Goal: Information Seeking & Learning: Check status

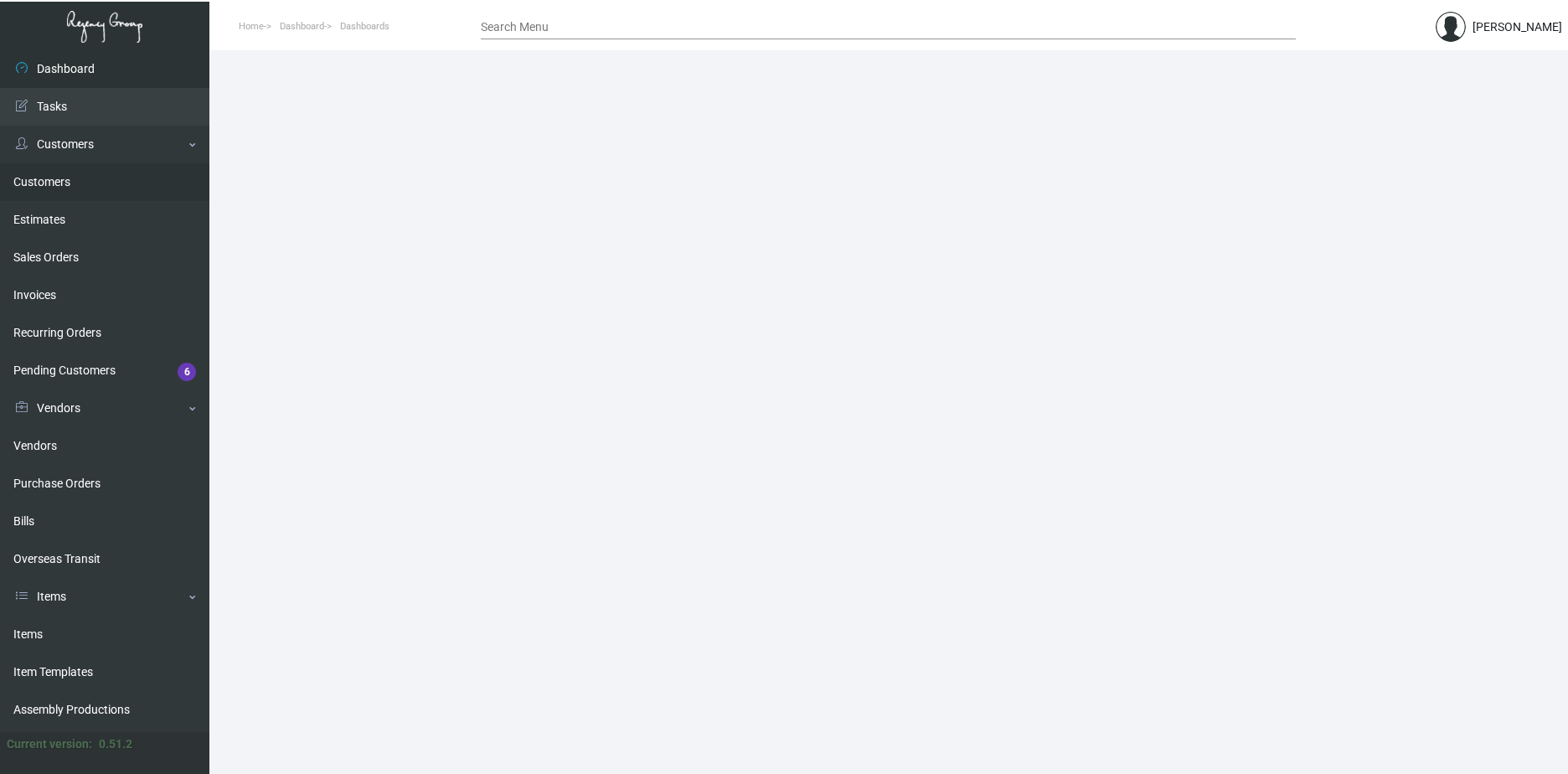
click at [43, 181] on link "Customers" at bounding box center [105, 181] width 210 height 37
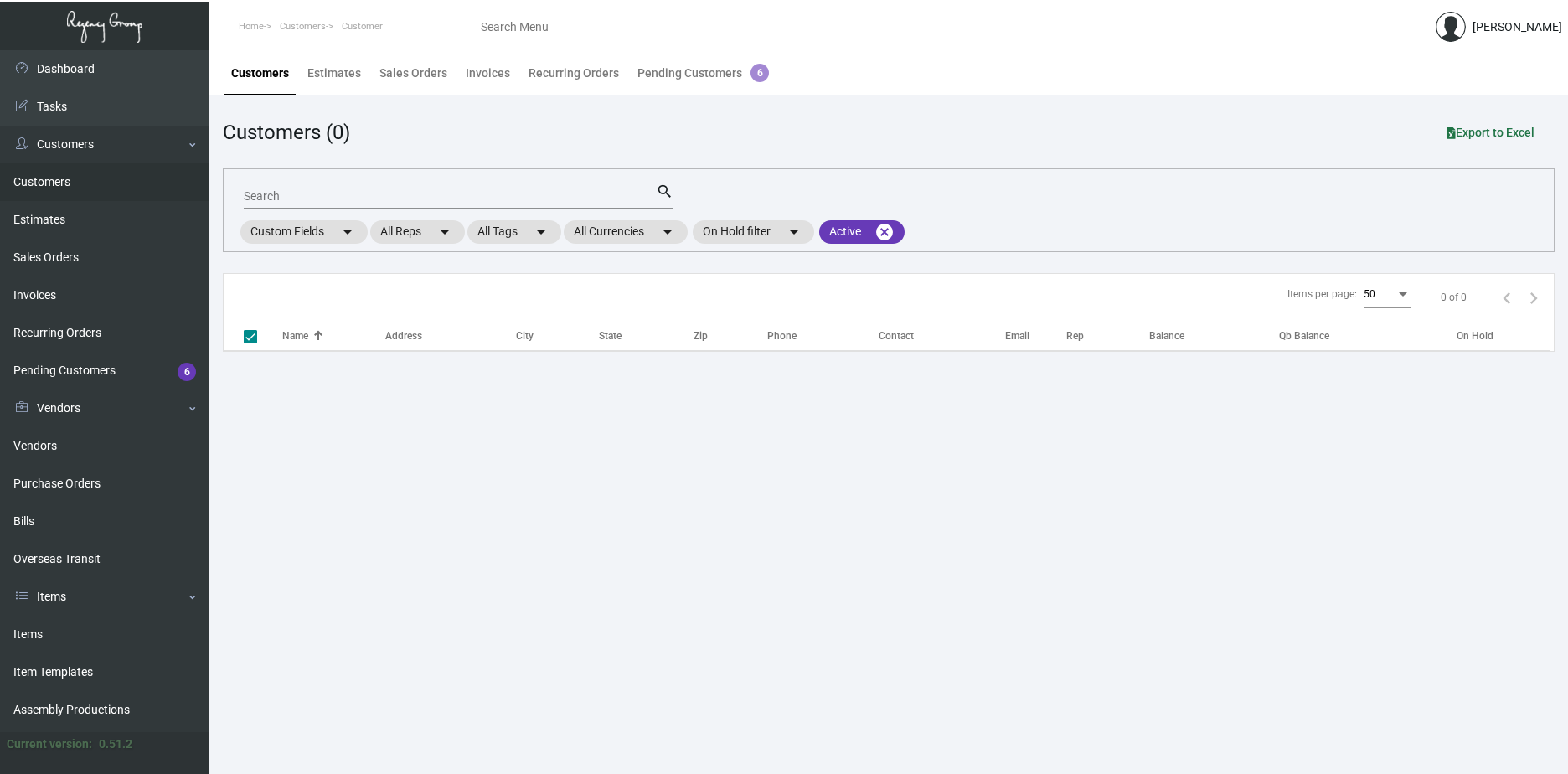
checkbox input "false"
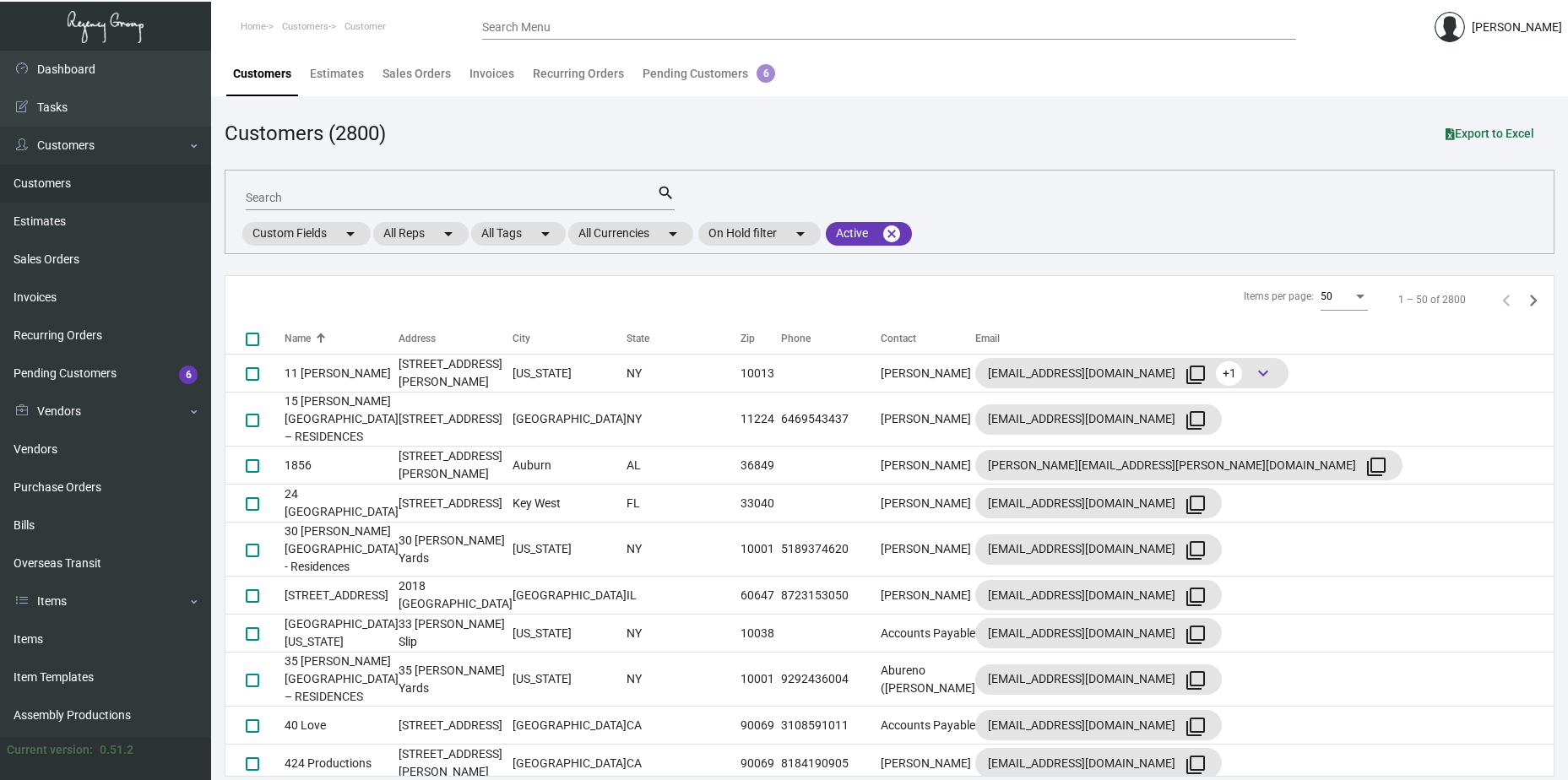
click at [403, 200] on input "Search" at bounding box center [450, 198] width 411 height 14
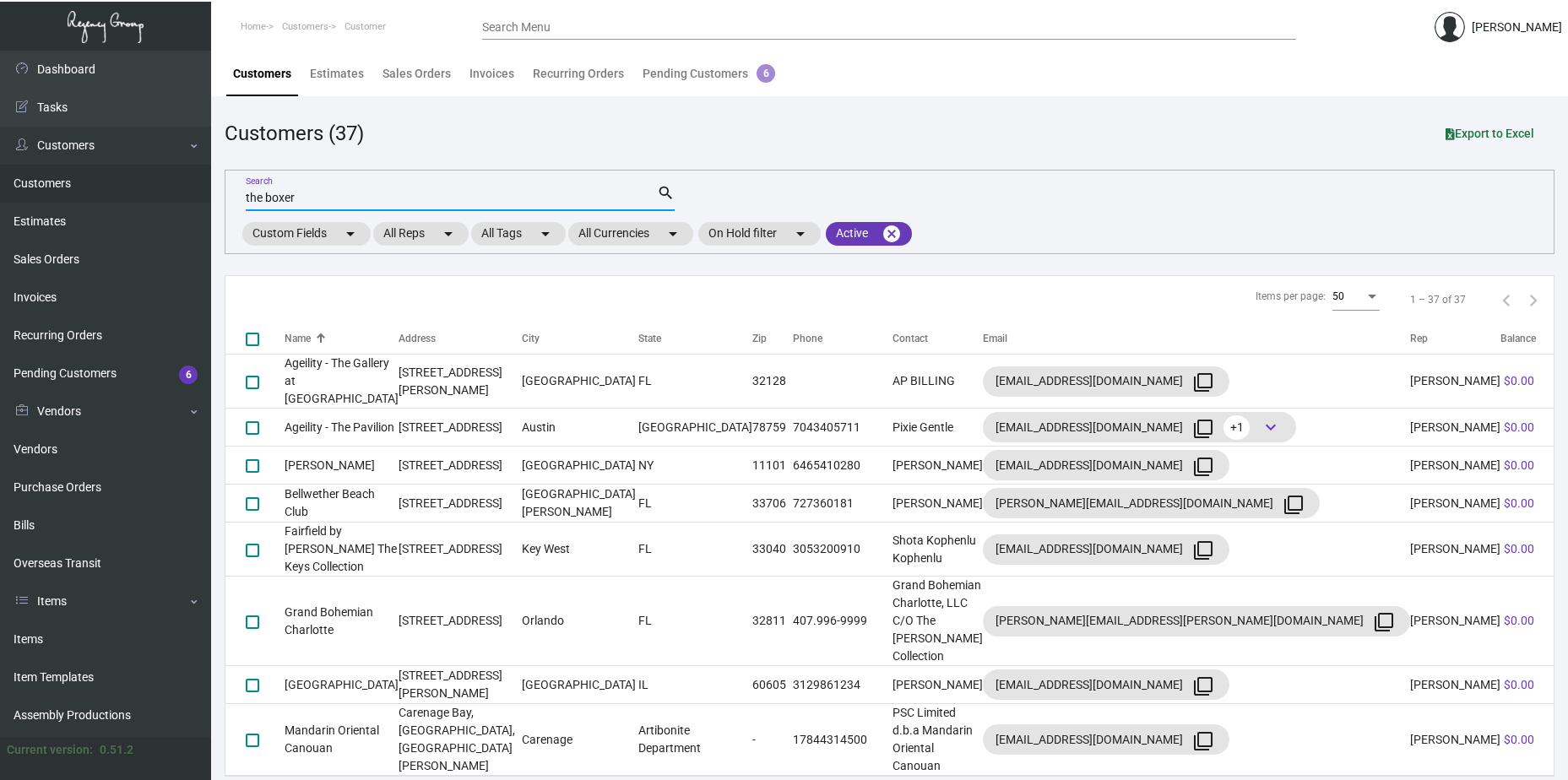
type input "the boxer"
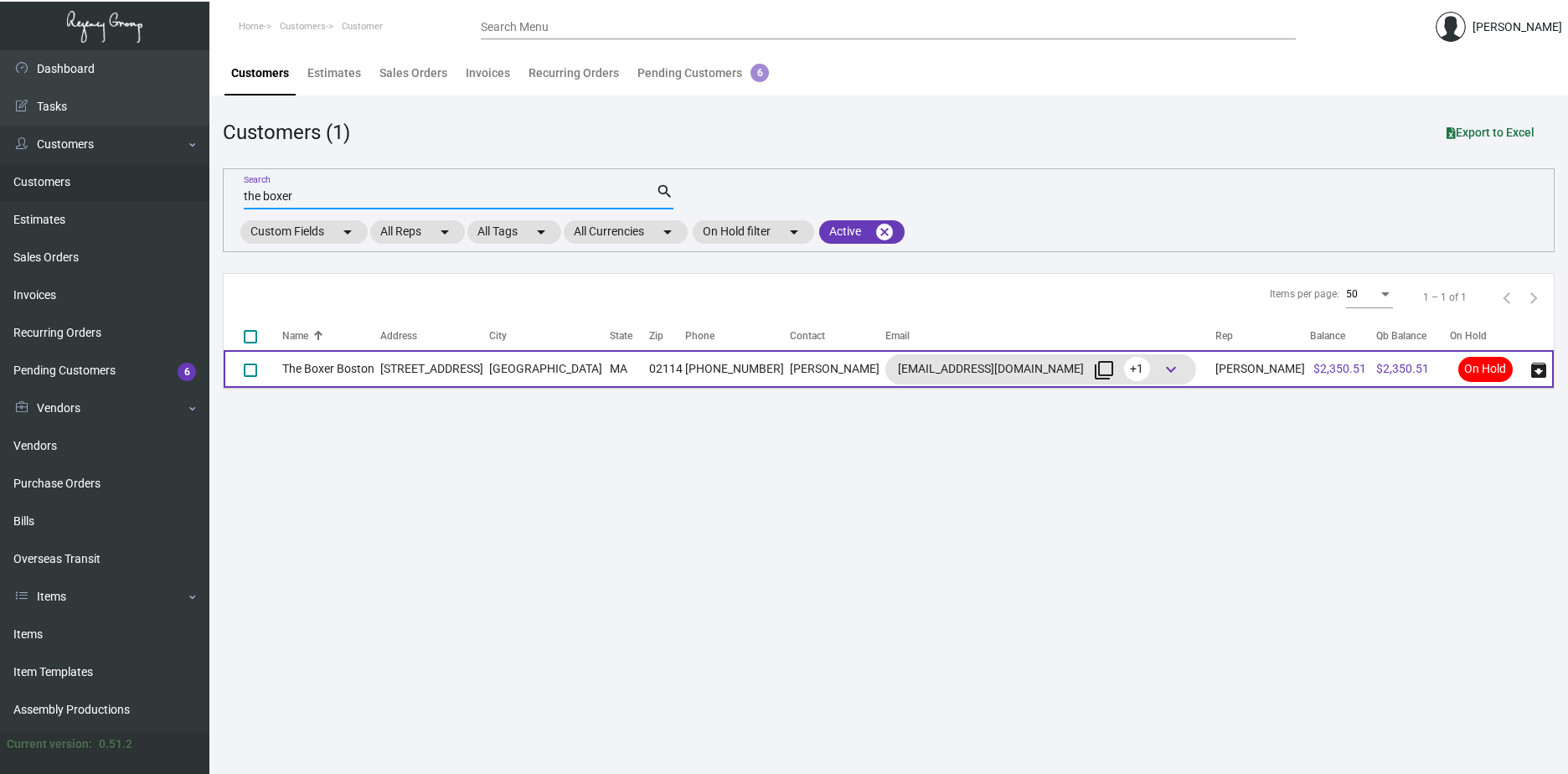
click at [324, 367] on td "The Boxer Boston" at bounding box center [331, 368] width 98 height 37
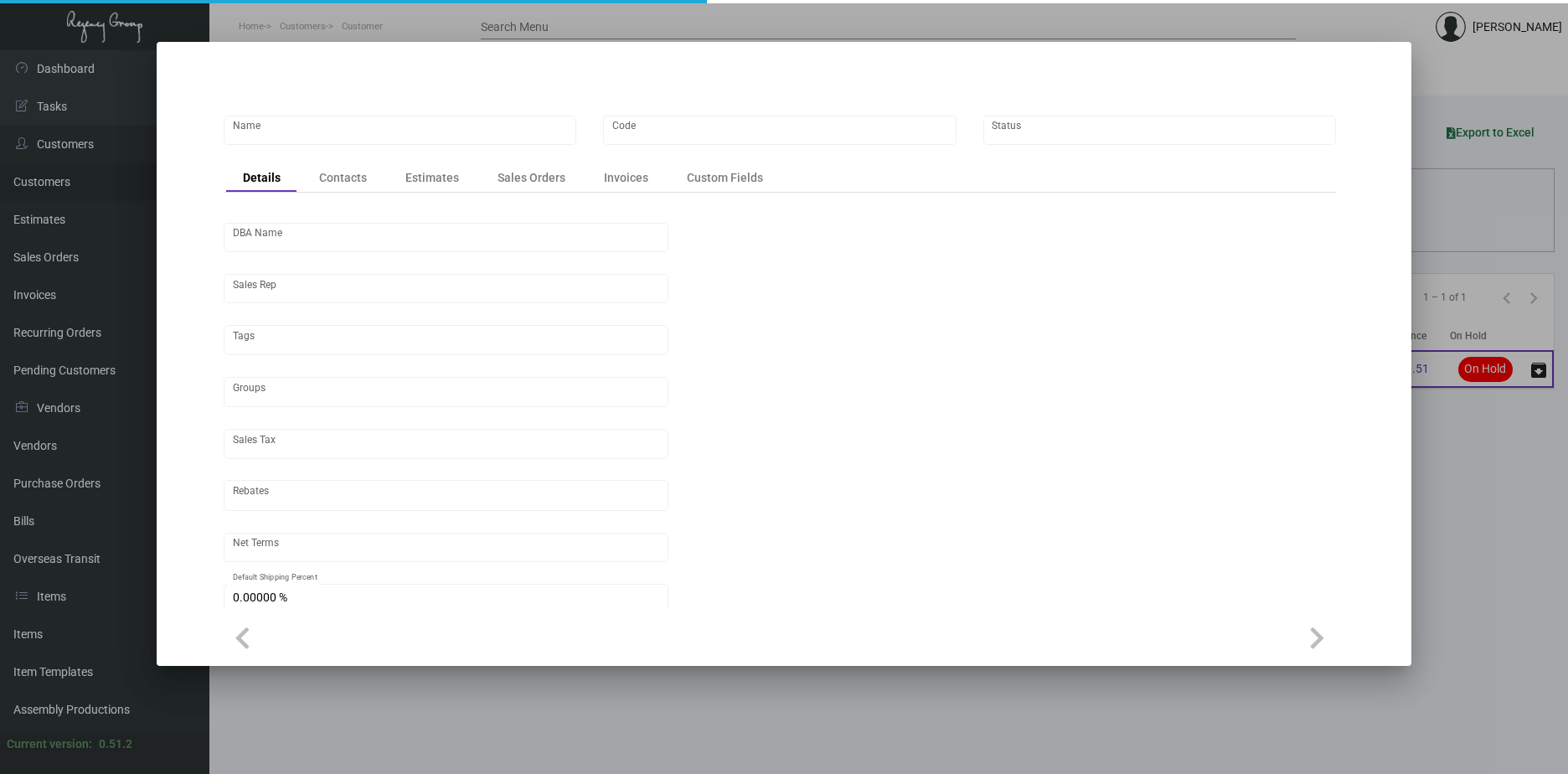
type input "The Boxer Boston"
type input "BXB"
type input "[PERSON_NAME]"
type input "Out of State"
type input "Net 30"
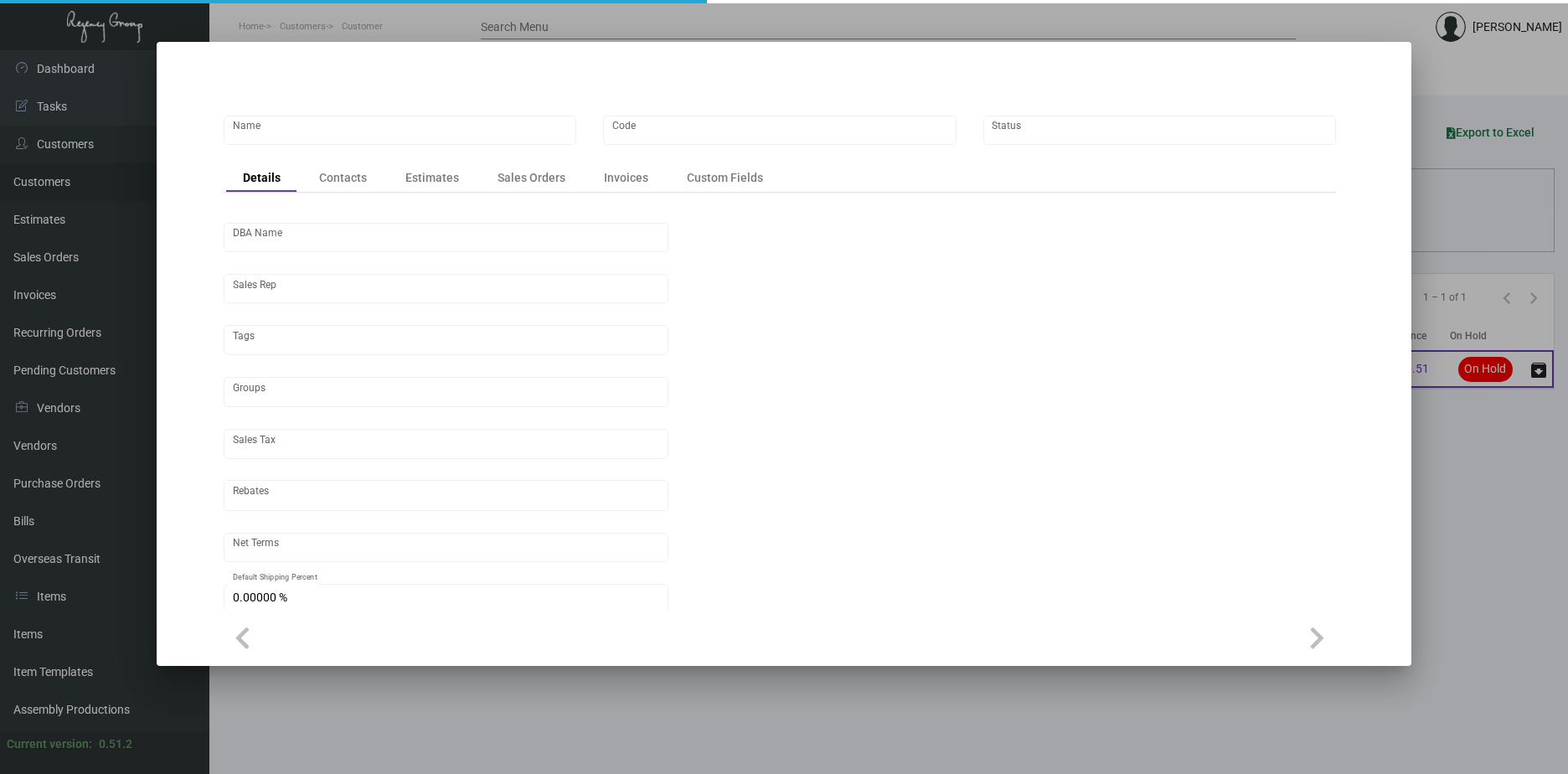
type input "United States Dollar $"
type input "$ 0.00"
checkbox input "true"
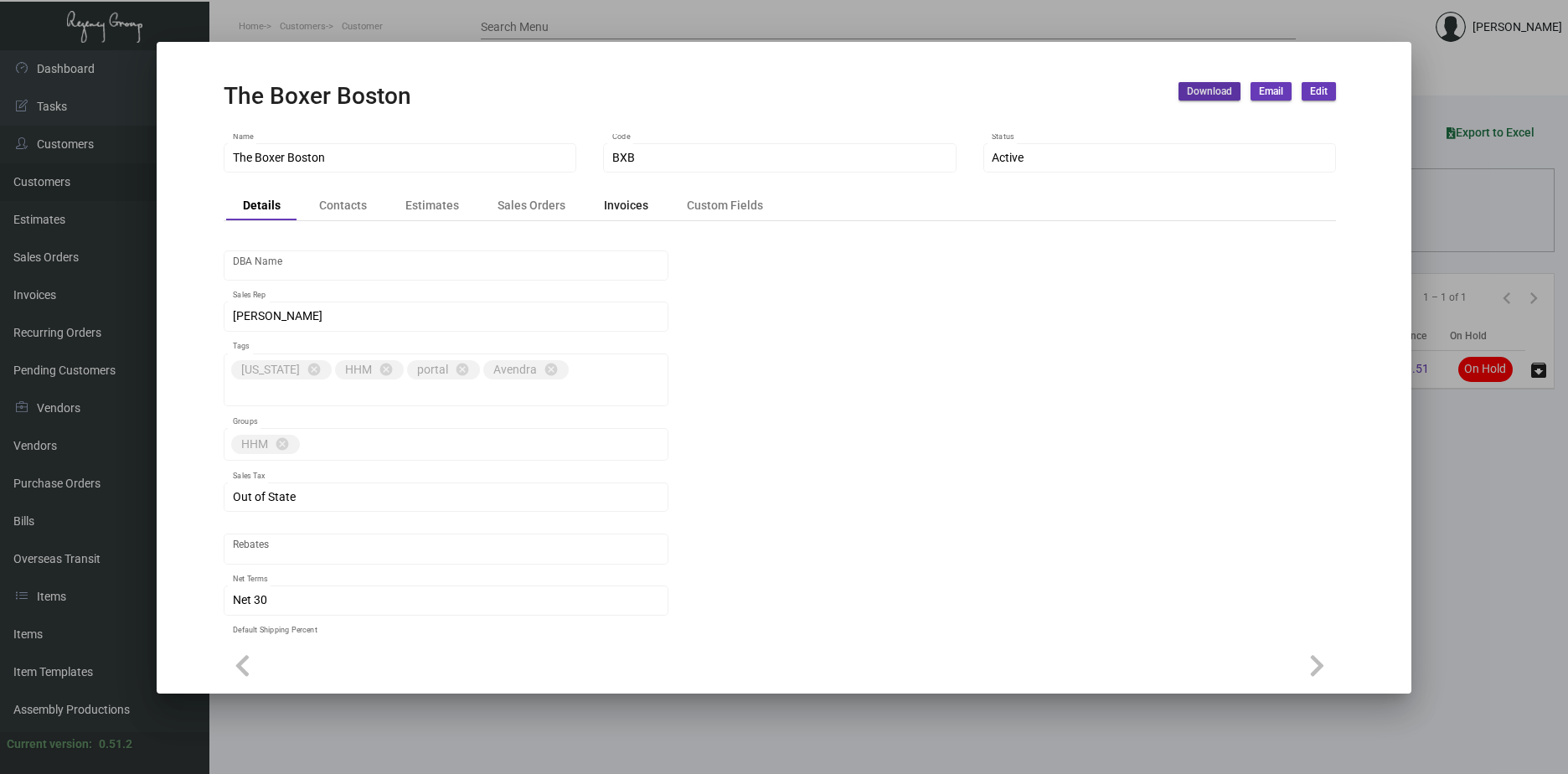
click at [632, 207] on div "Invoices" at bounding box center [625, 205] width 45 height 17
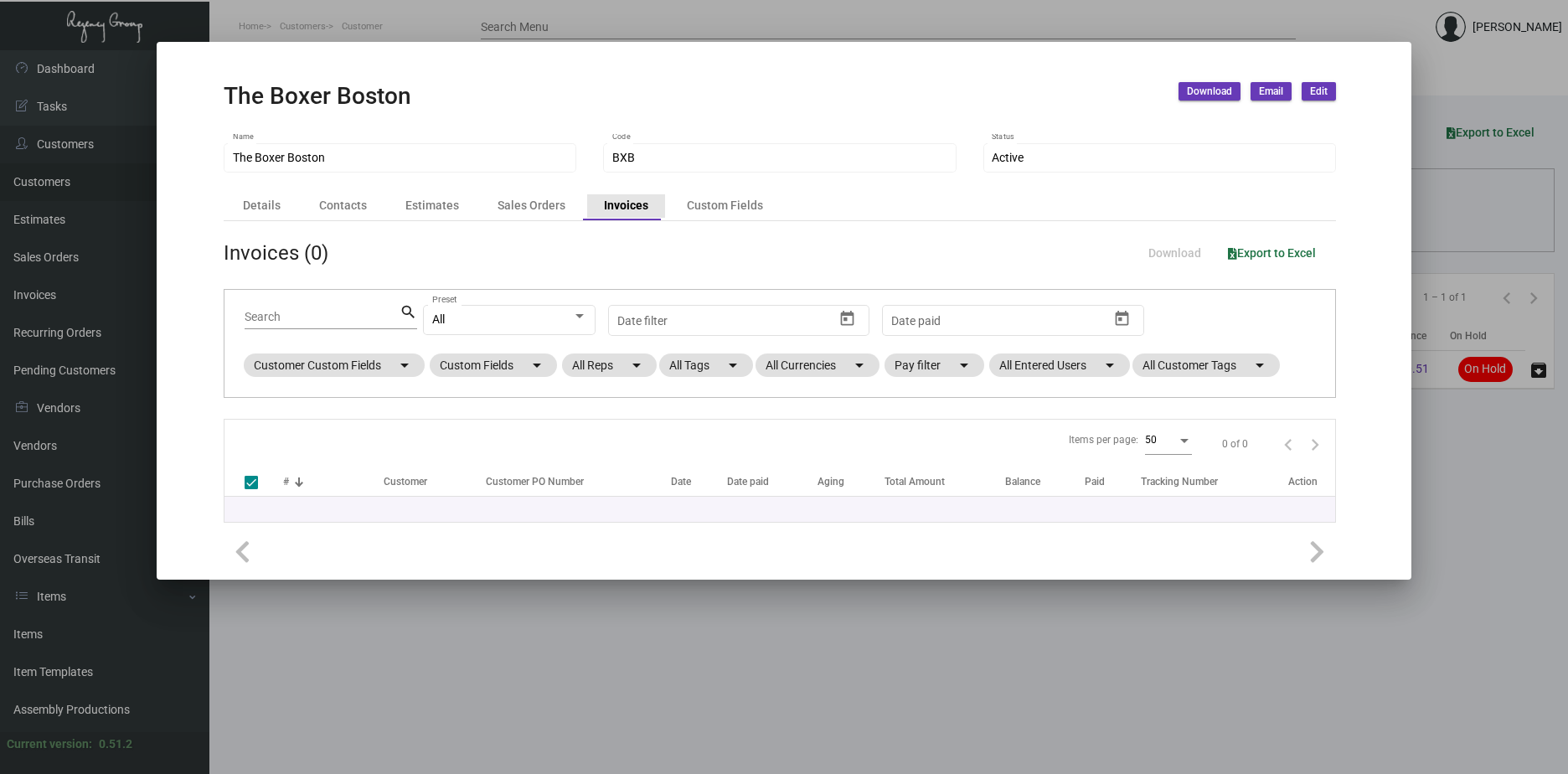
checkbox input "false"
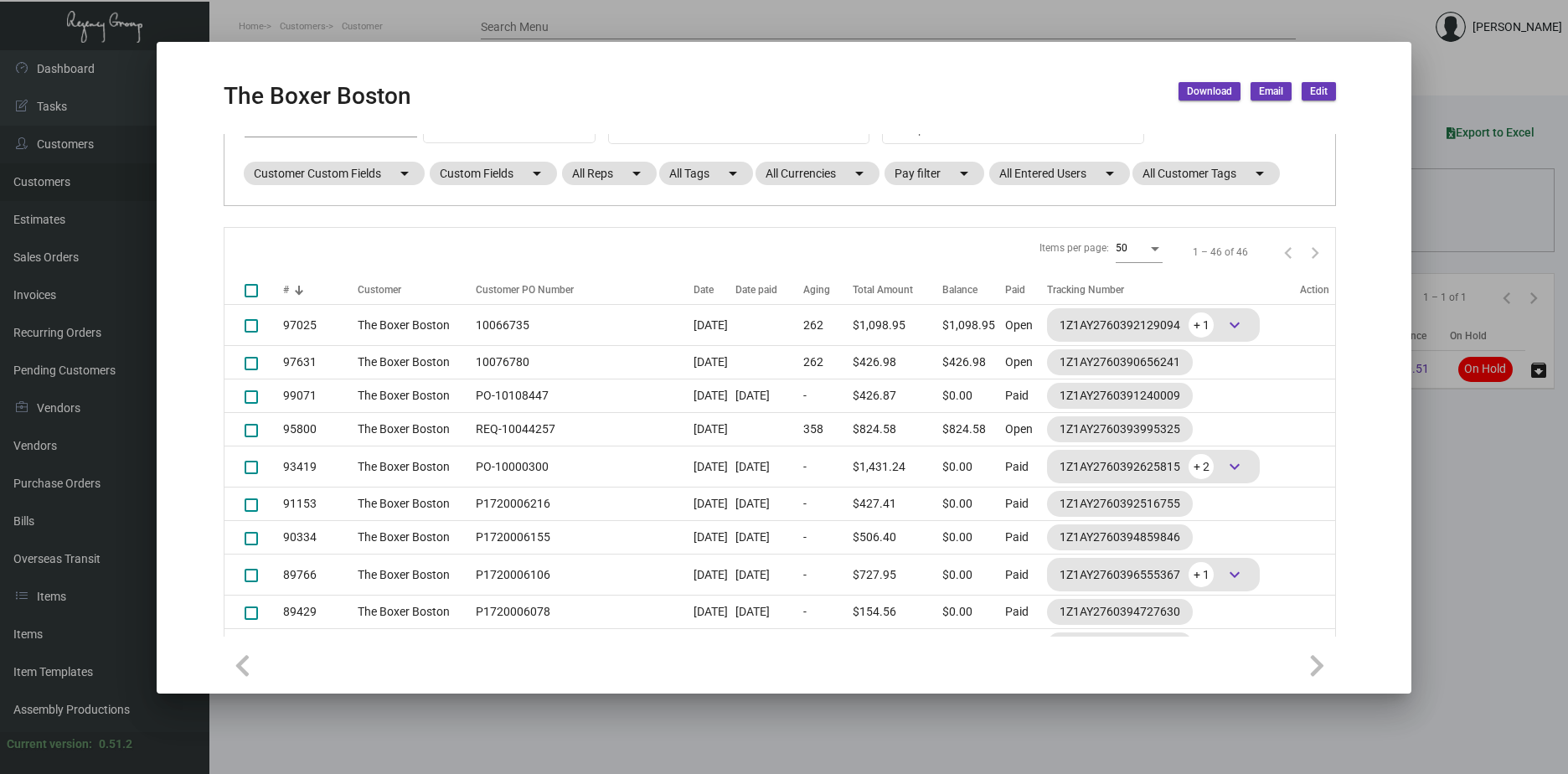
scroll to position [175, 0]
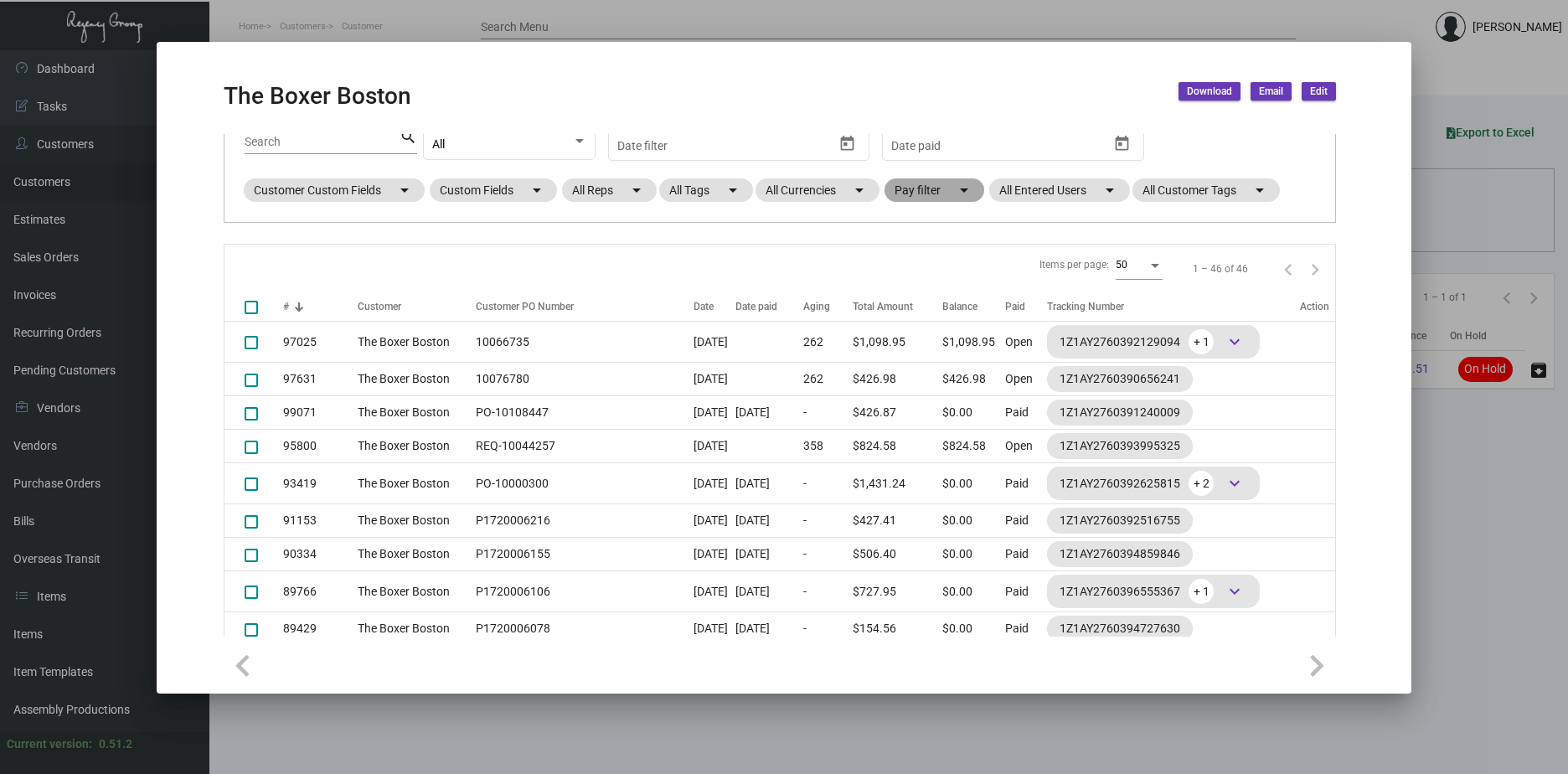
click at [974, 188] on mat-icon "arrow_drop_down" at bounding box center [964, 191] width 20 height 20
click at [908, 294] on span at bounding box center [908, 291] width 14 height 14
click at [908, 298] on input "Open" at bounding box center [908, 298] width 1 height 1
checkbox input "true"
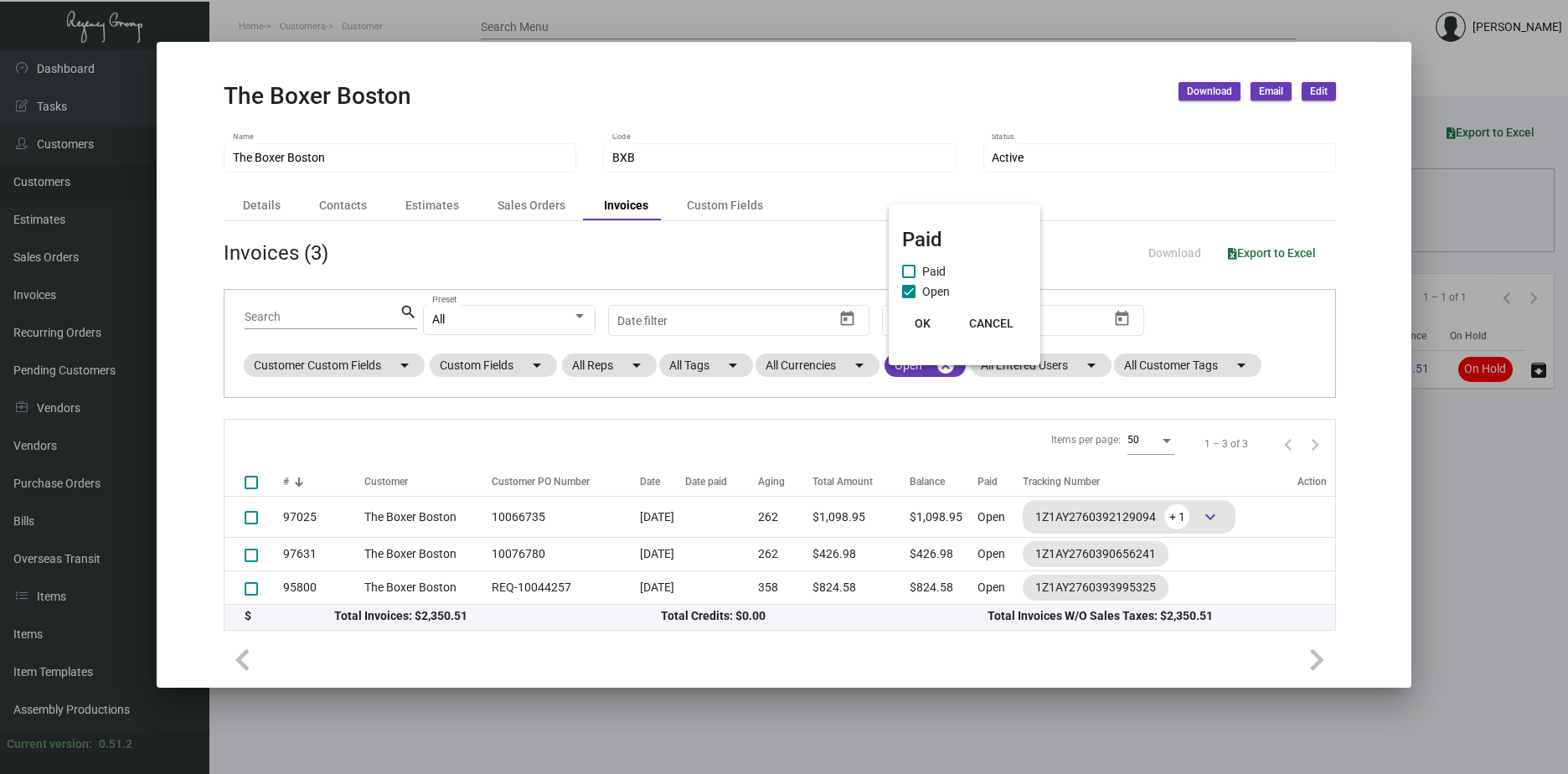
click at [919, 321] on span "OK" at bounding box center [922, 323] width 15 height 14
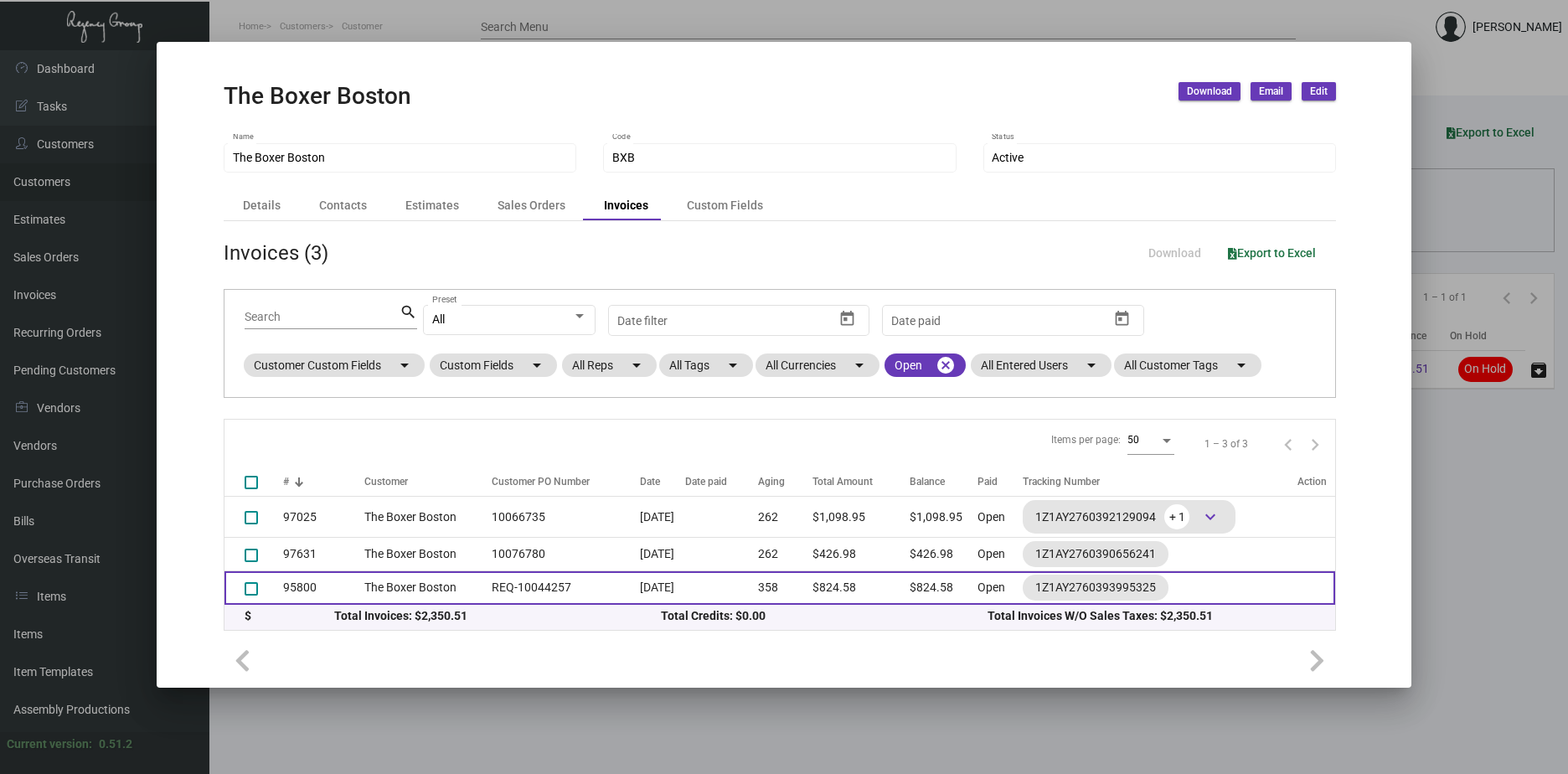
click at [300, 583] on td "95800" at bounding box center [324, 588] width 81 height 34
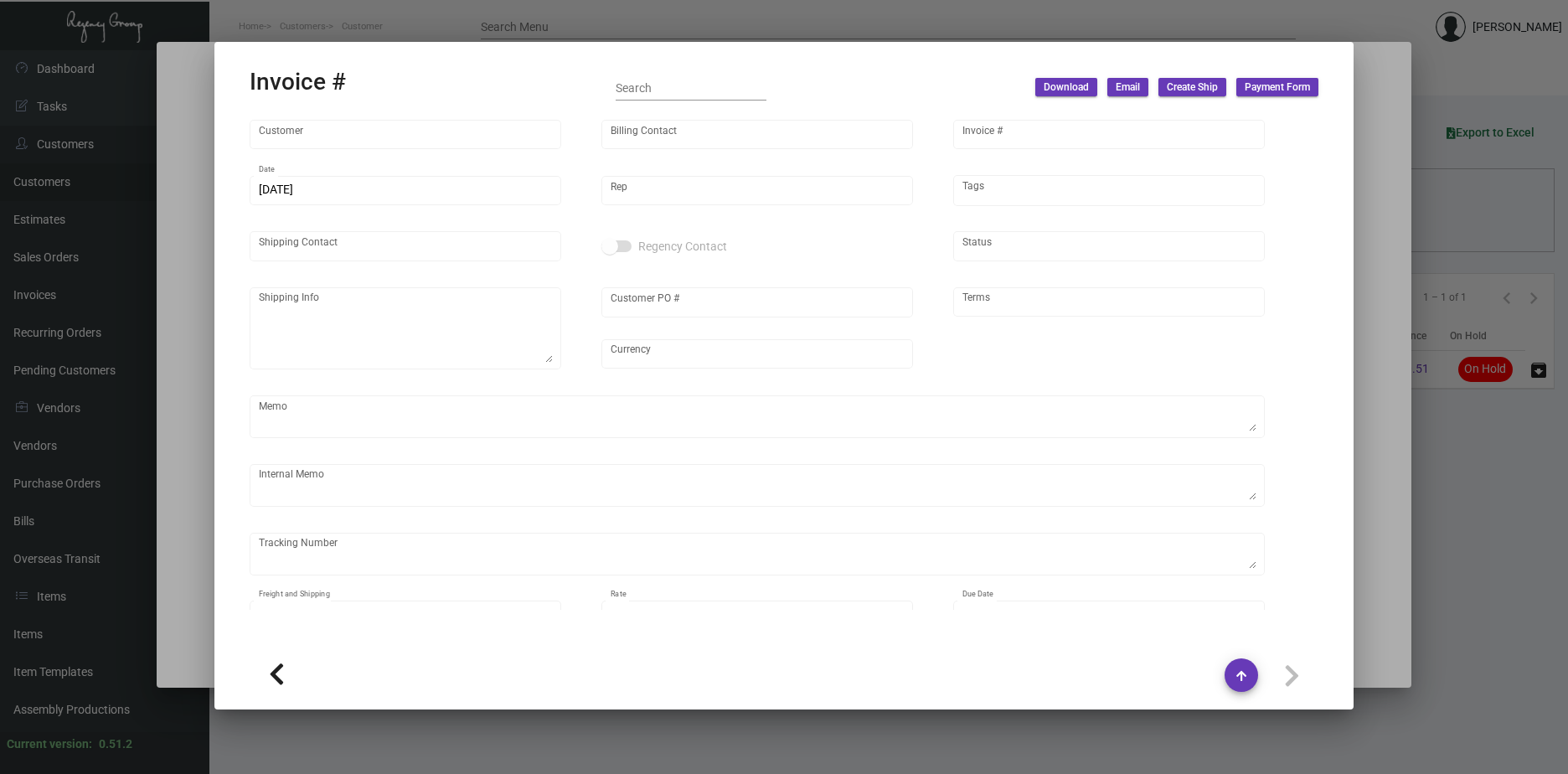
type input "The Boxer Boston"
type input "[PERSON_NAME]"
type input "95800"
type input "[DATE]"
type input "[PERSON_NAME]"
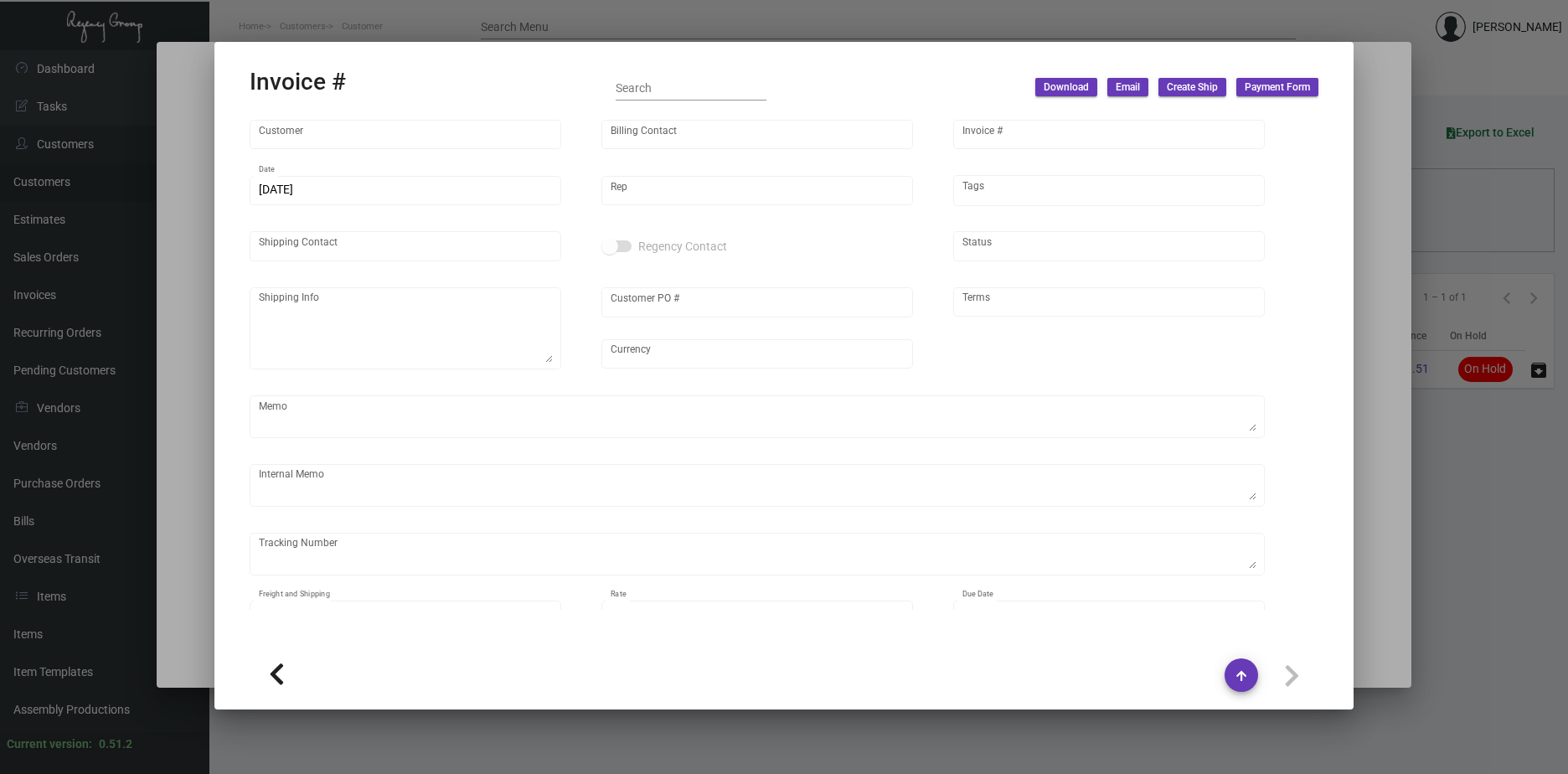
type input "[PERSON_NAME]"
type textarea "The Boxer Boston - [PERSON_NAME] [STREET_ADDRESS]"
type input "REQ-10044257"
type input "United States Dollar $"
type input "Net 30"
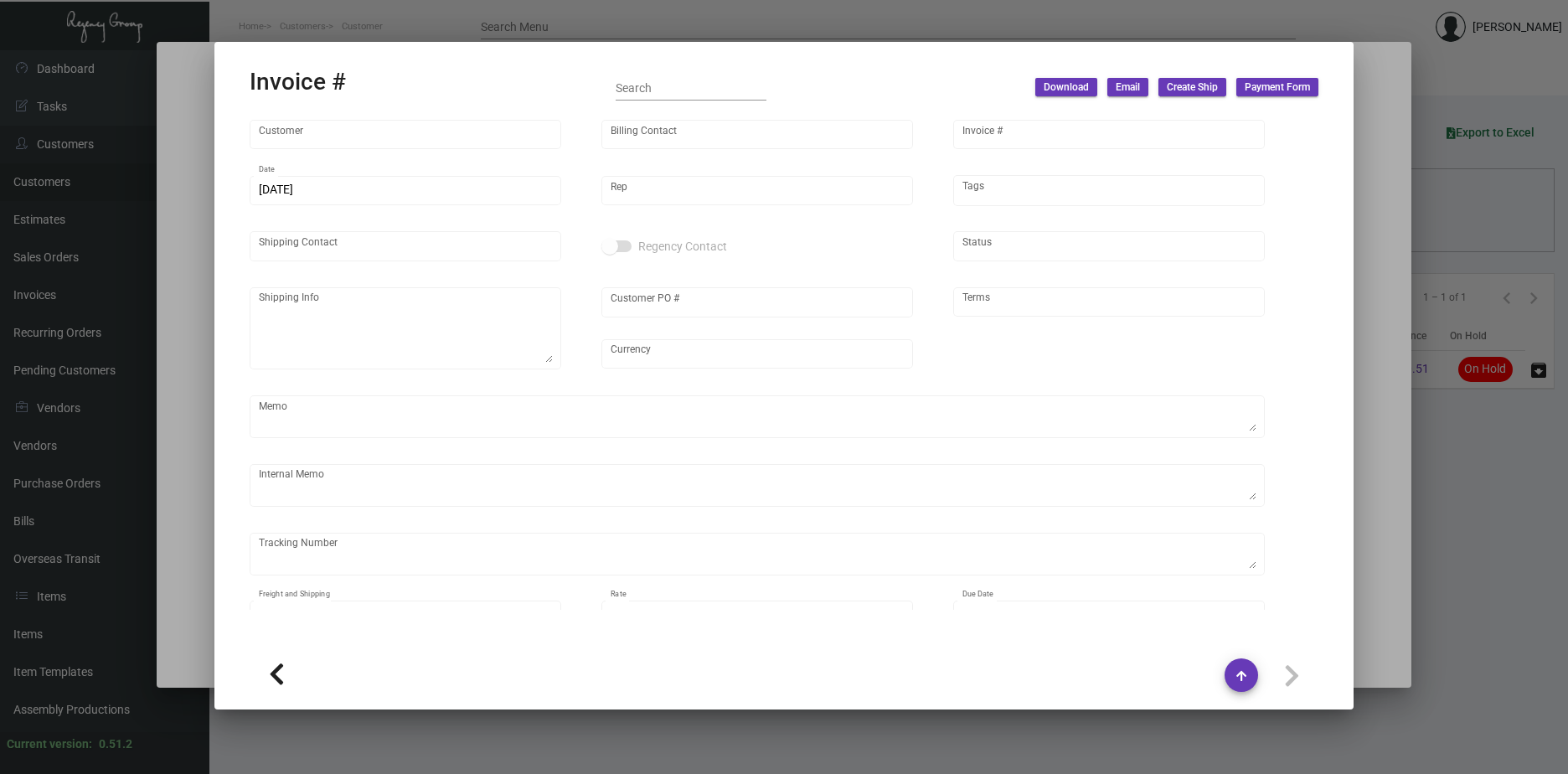
type textarea "8.35"
type input "$ 44.58"
type input "[DATE]"
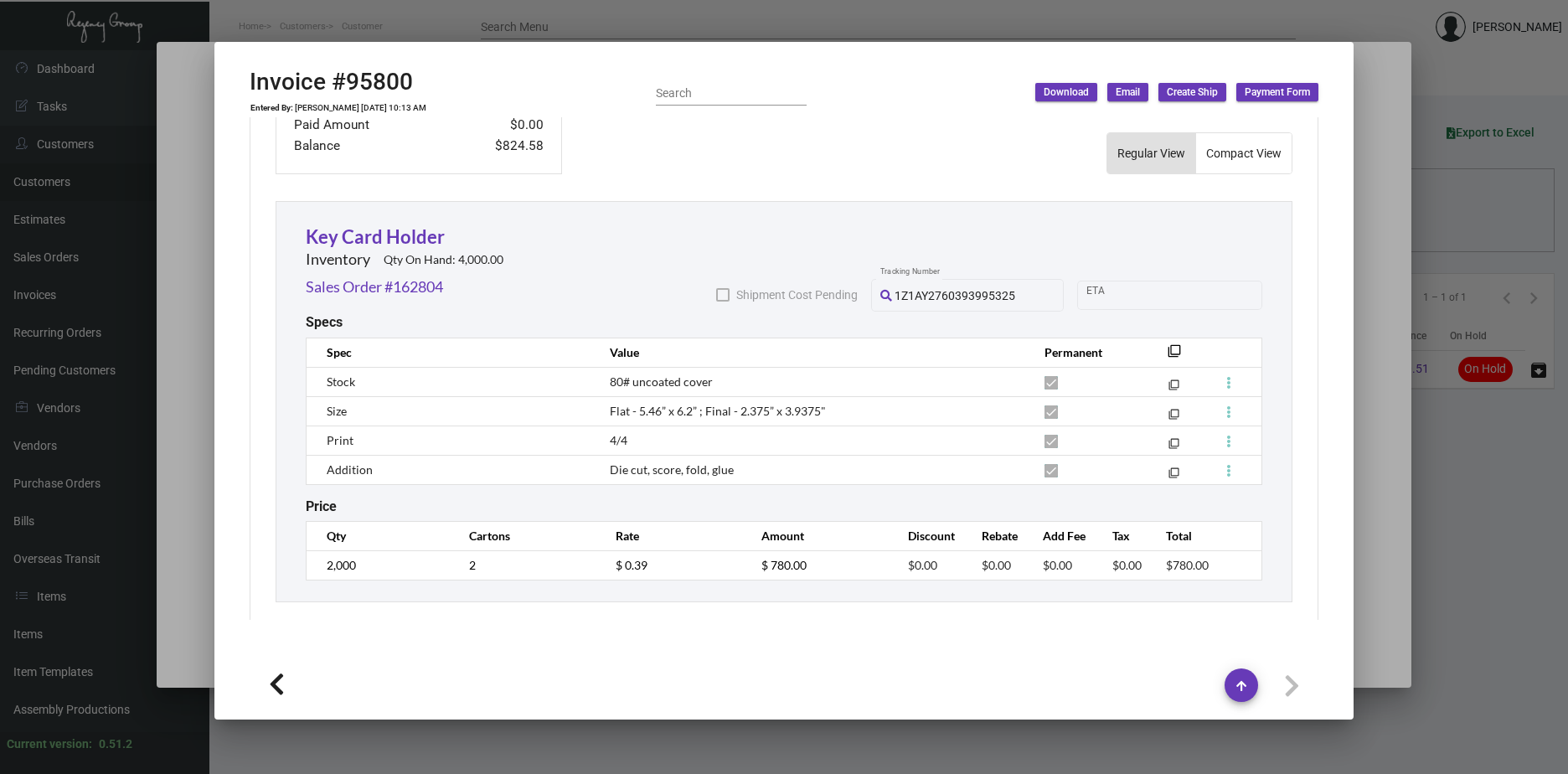
scroll to position [943, 0]
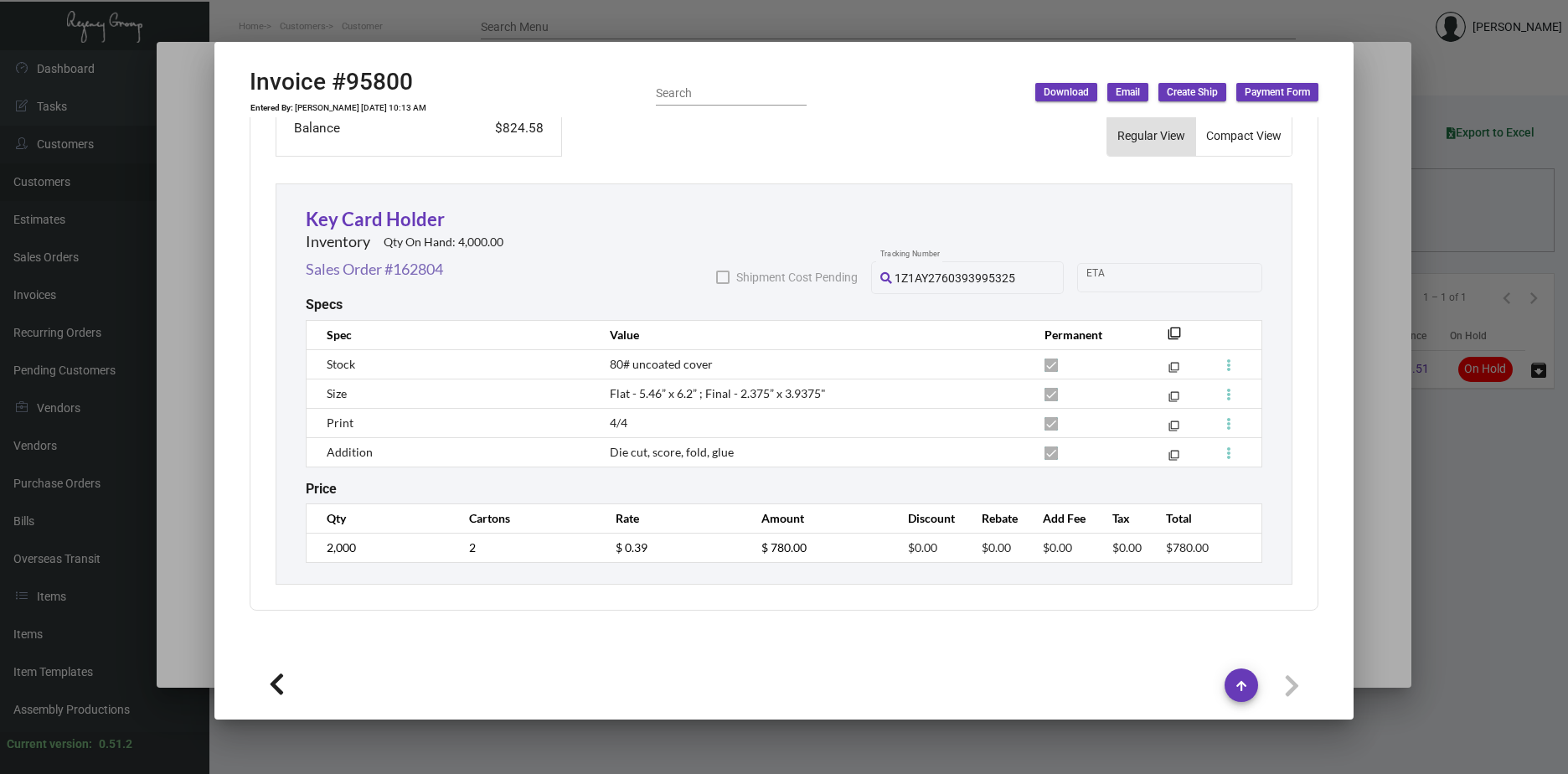
click at [340, 270] on link "Sales Order #162804" at bounding box center [374, 269] width 138 height 23
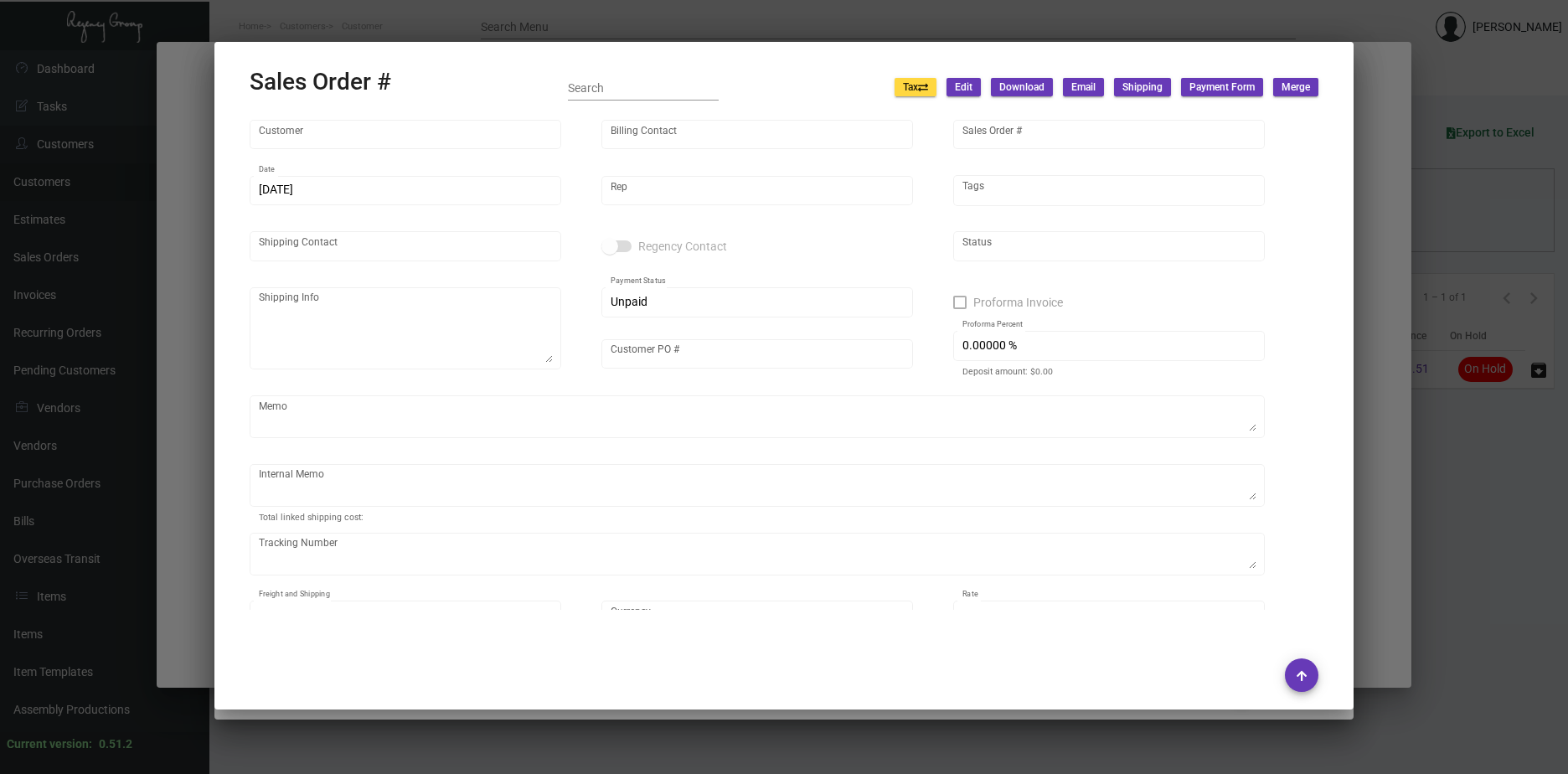
type input "The Boxer Boston"
type input "[PERSON_NAME]"
type input "162804"
type input "[DATE]"
type input "[PERSON_NAME]"
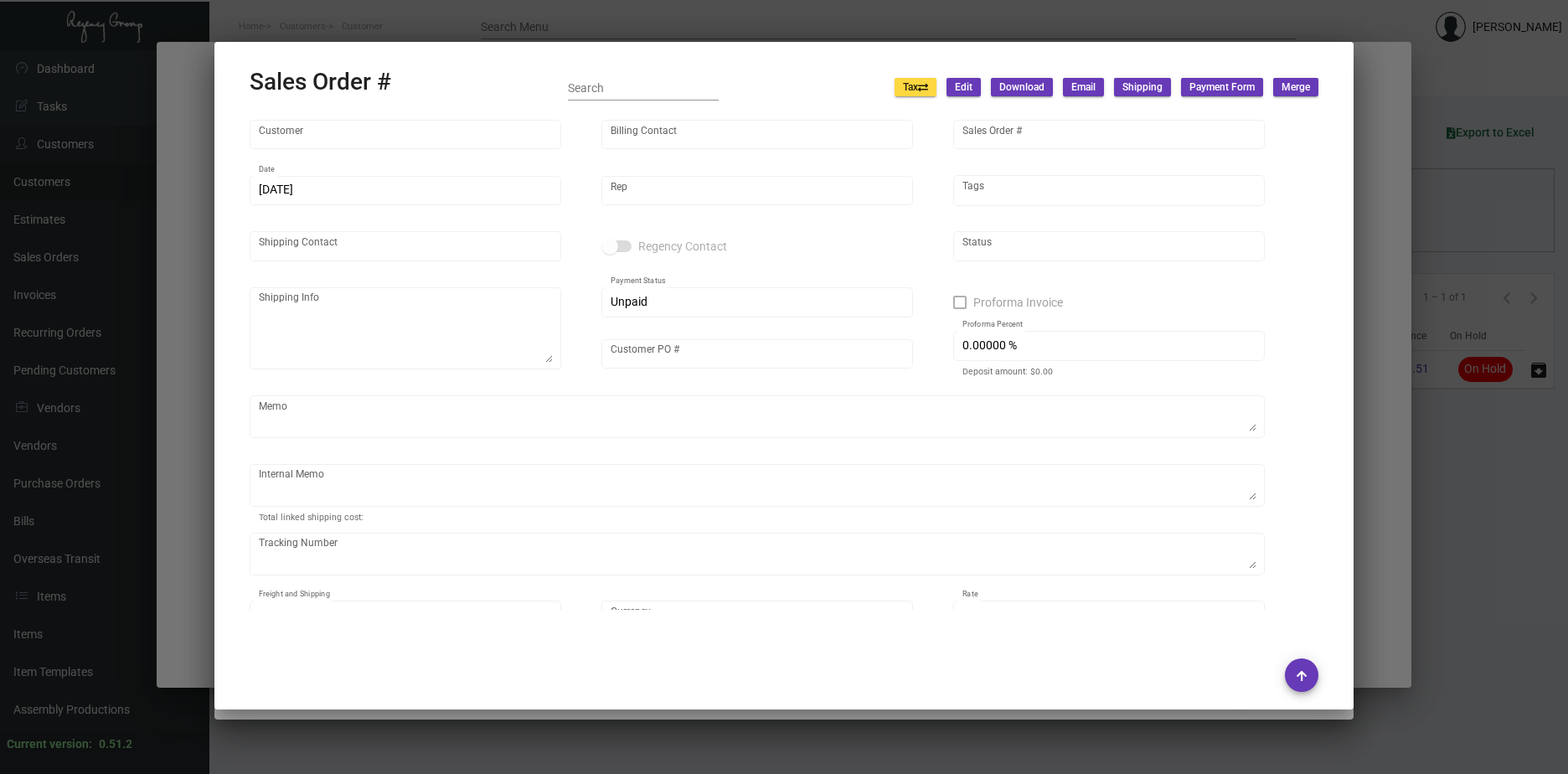
type input "[PERSON_NAME]"
type textarea "The Boxer Boston - [PERSON_NAME] [STREET_ADDRESS]"
type input "REQ-10044257"
type textarea "8.35"
type input "United States Dollar $"
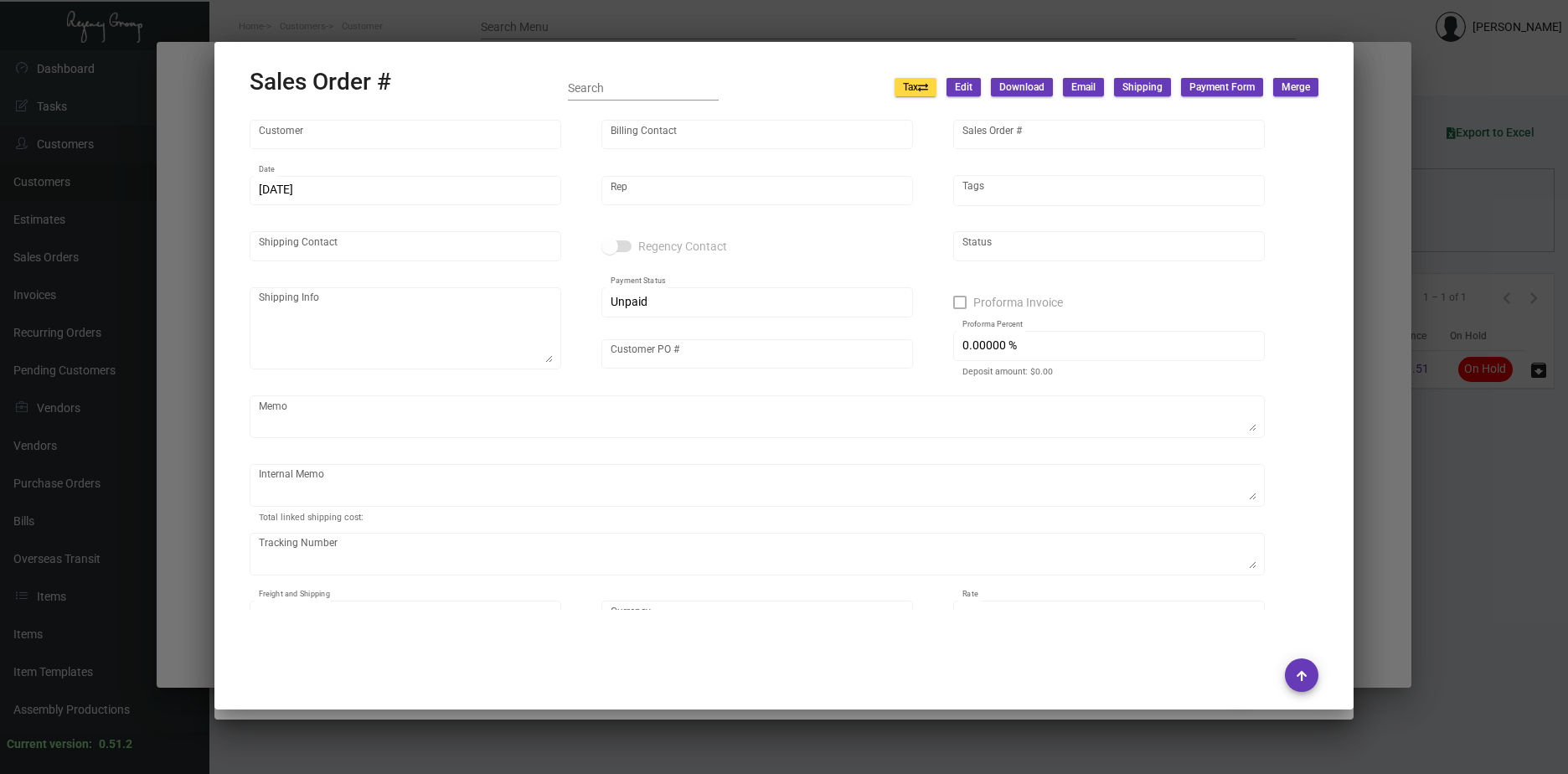
type input "$ 44.58"
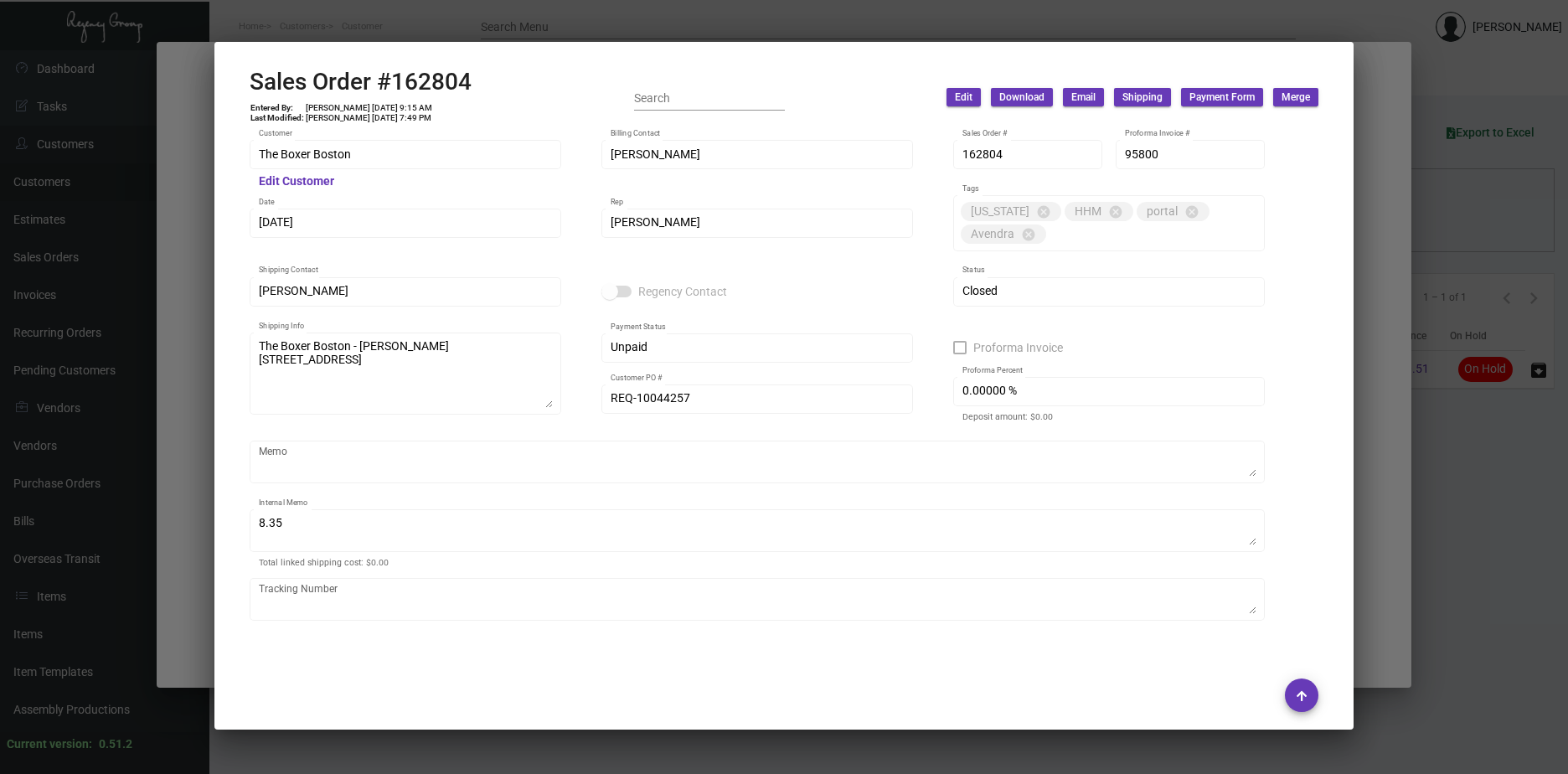
click at [459, 23] on div at bounding box center [784, 387] width 1568 height 774
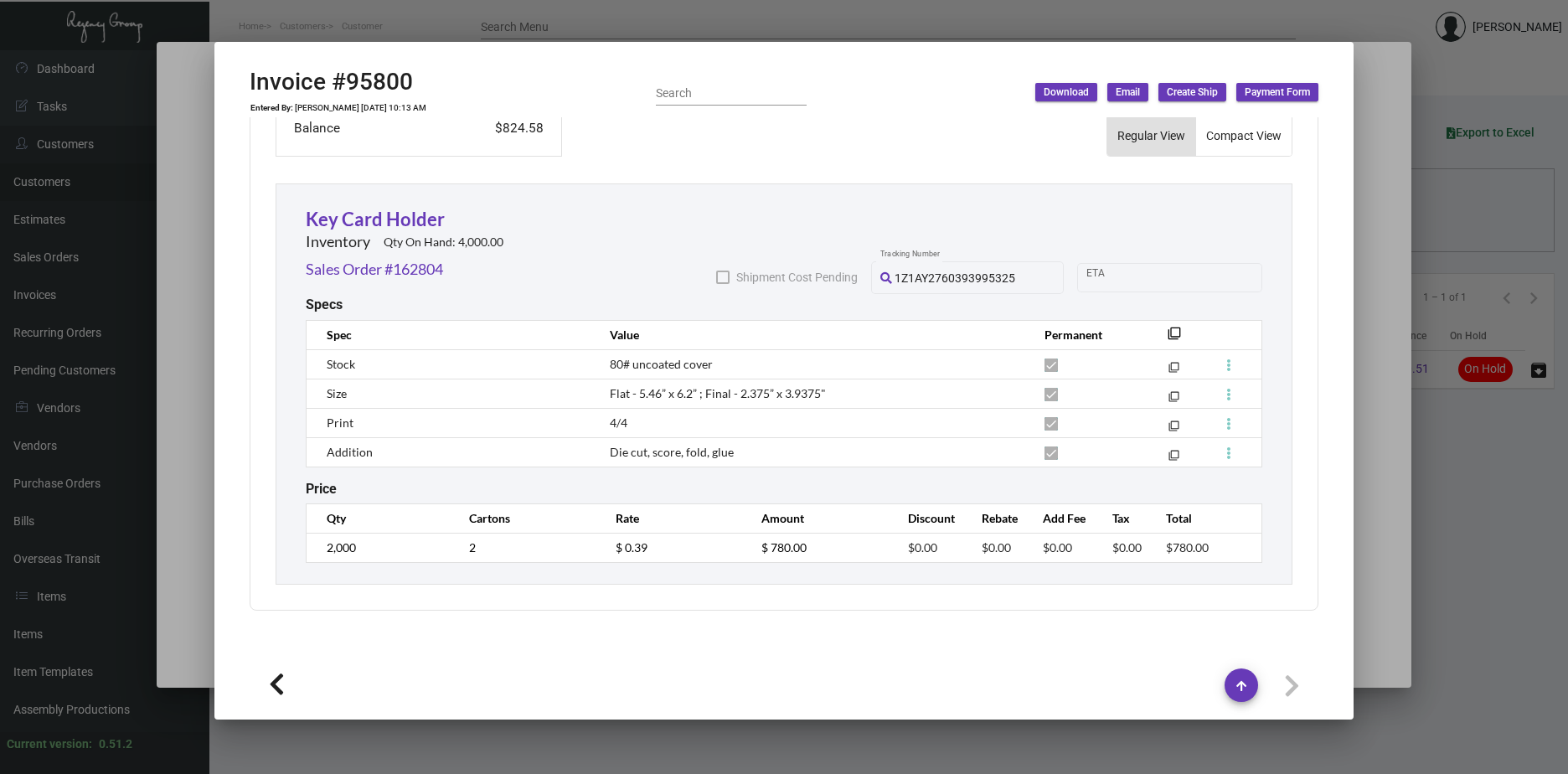
click at [273, 680] on icon at bounding box center [276, 685] width 15 height 26
type input "97631"
type input "[DATE]"
type input "10076780"
type input "$ 36.98"
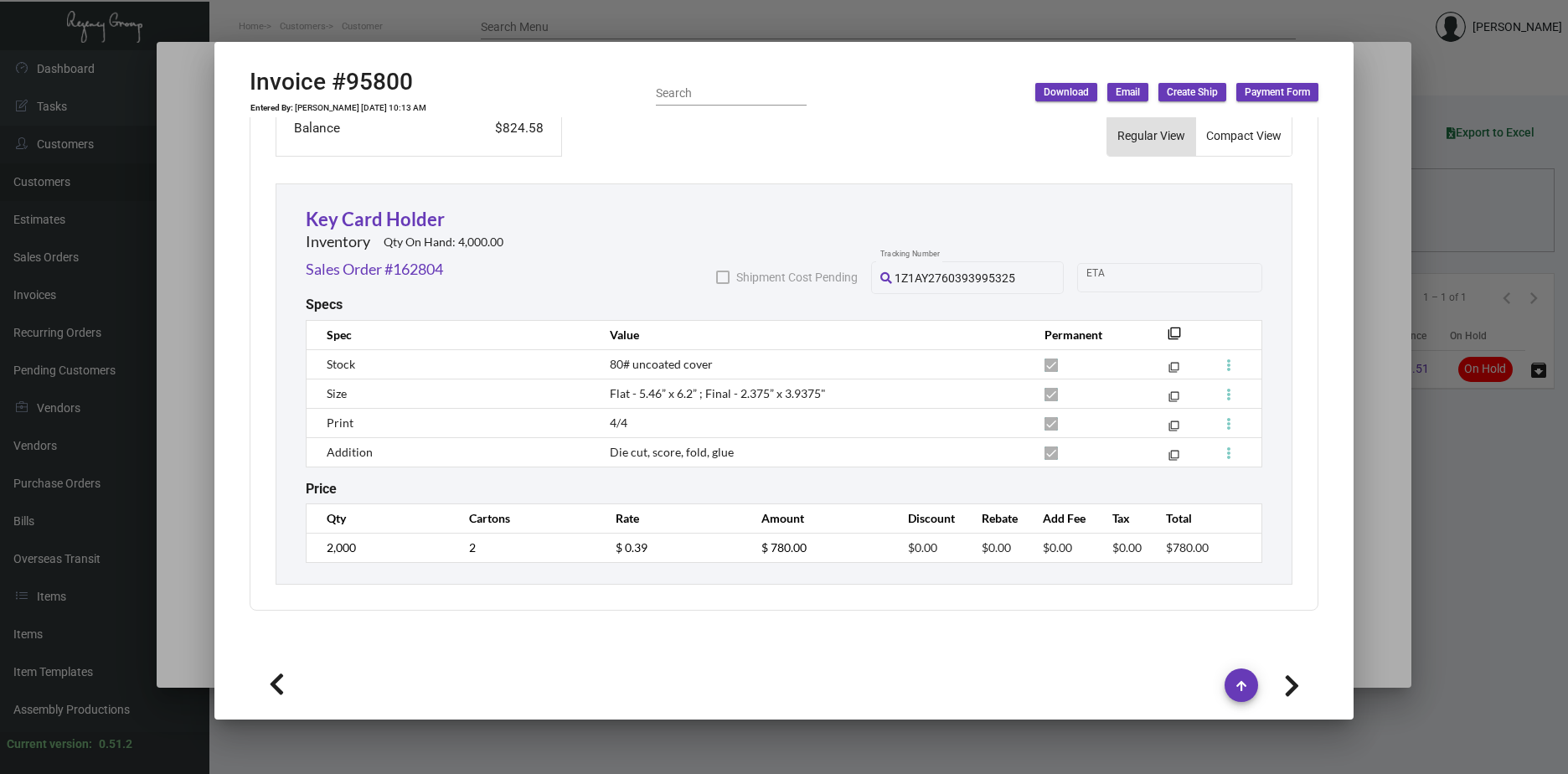
type input "[DATE]"
click at [356, 266] on link "Sales Order #164470" at bounding box center [374, 269] width 138 height 23
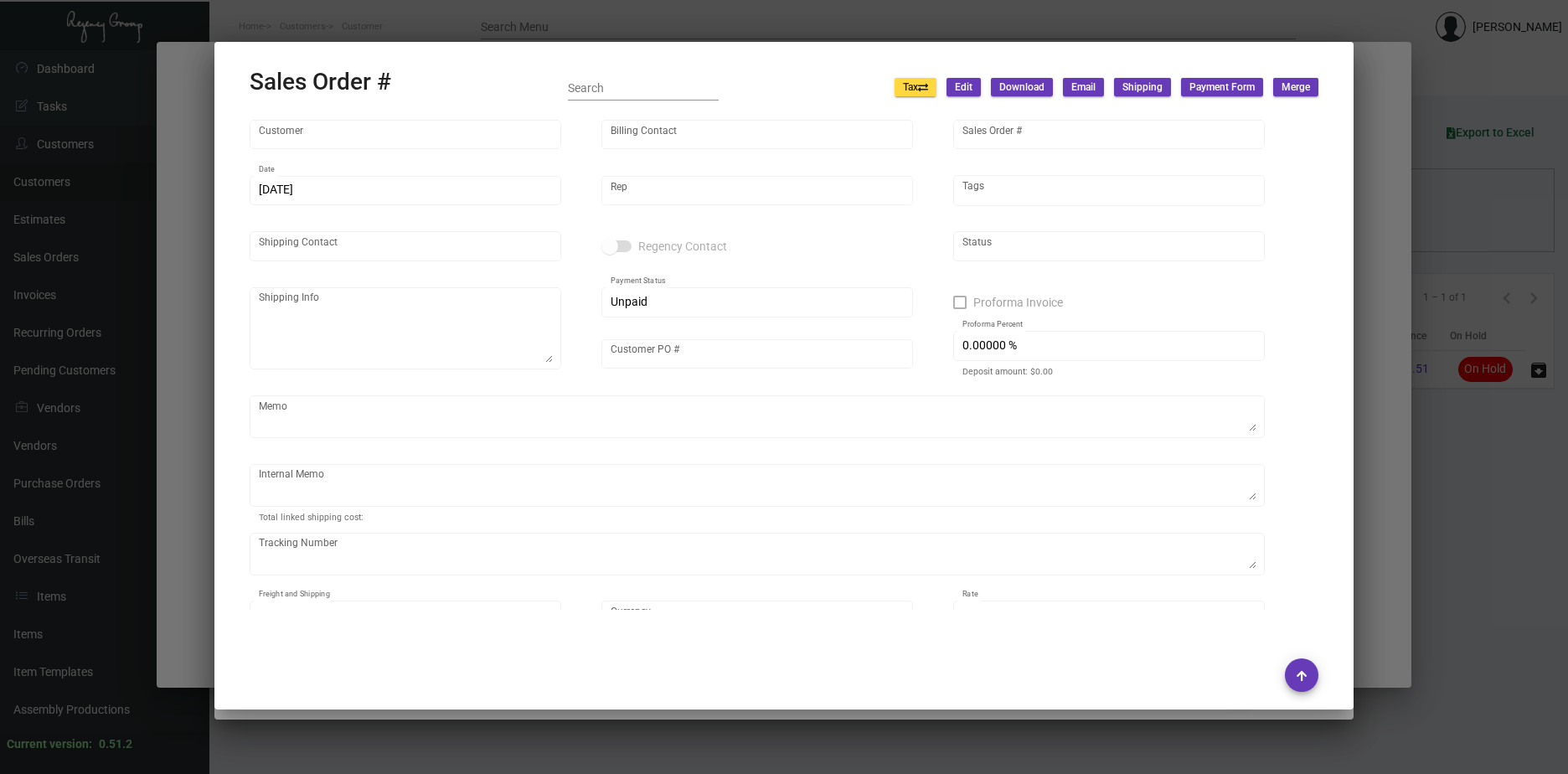
type input "The Boxer Boston"
type input "[PERSON_NAME]"
type input "164470"
type input "[DATE]"
type input "[PERSON_NAME]"
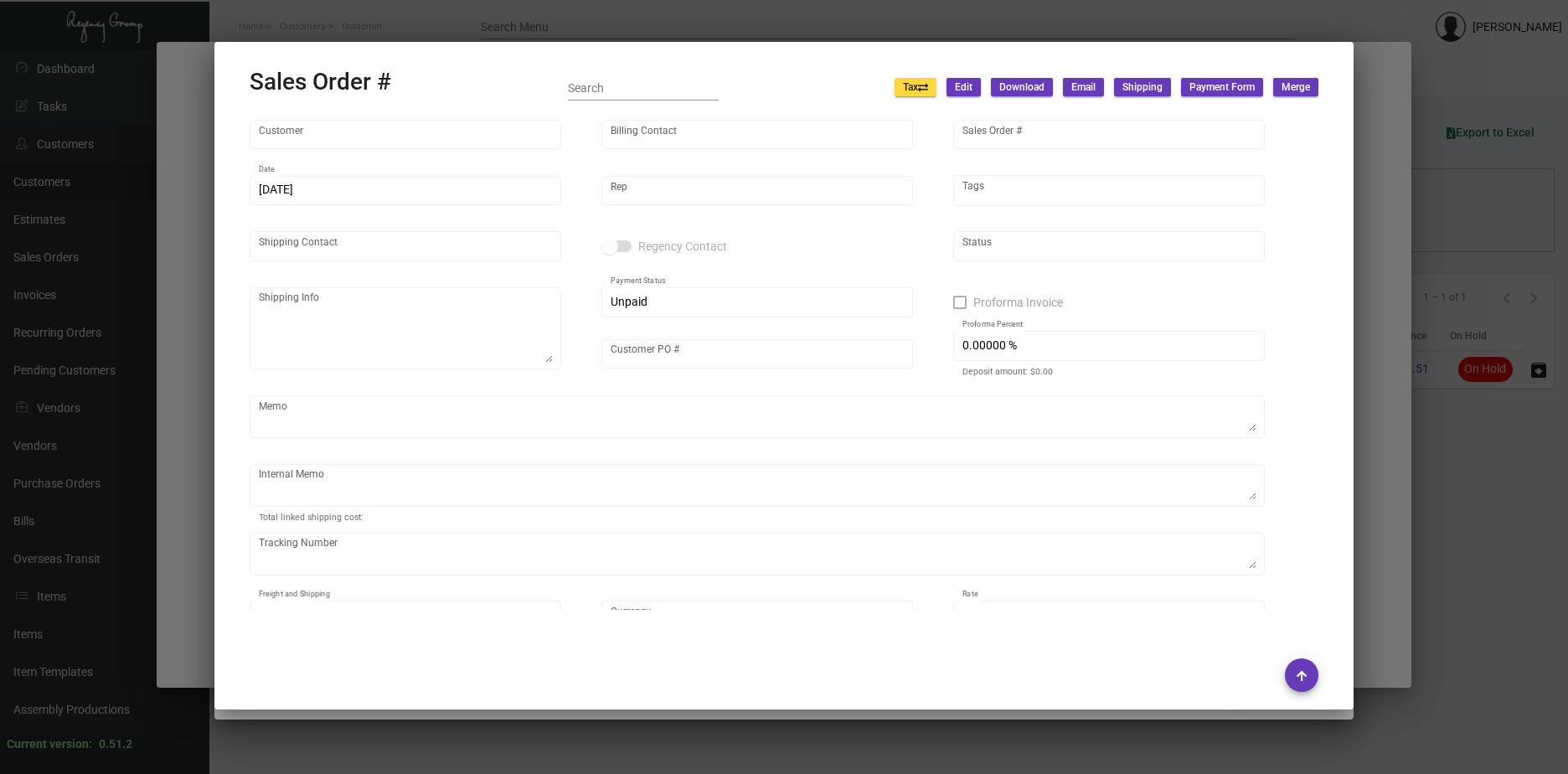
type input "[PERSON_NAME]"
type textarea "The Boxer Boston - [PERSON_NAME] [STREET_ADDRESS]"
type input "10076780"
type textarea "8.35"
type input "United States Dollar $"
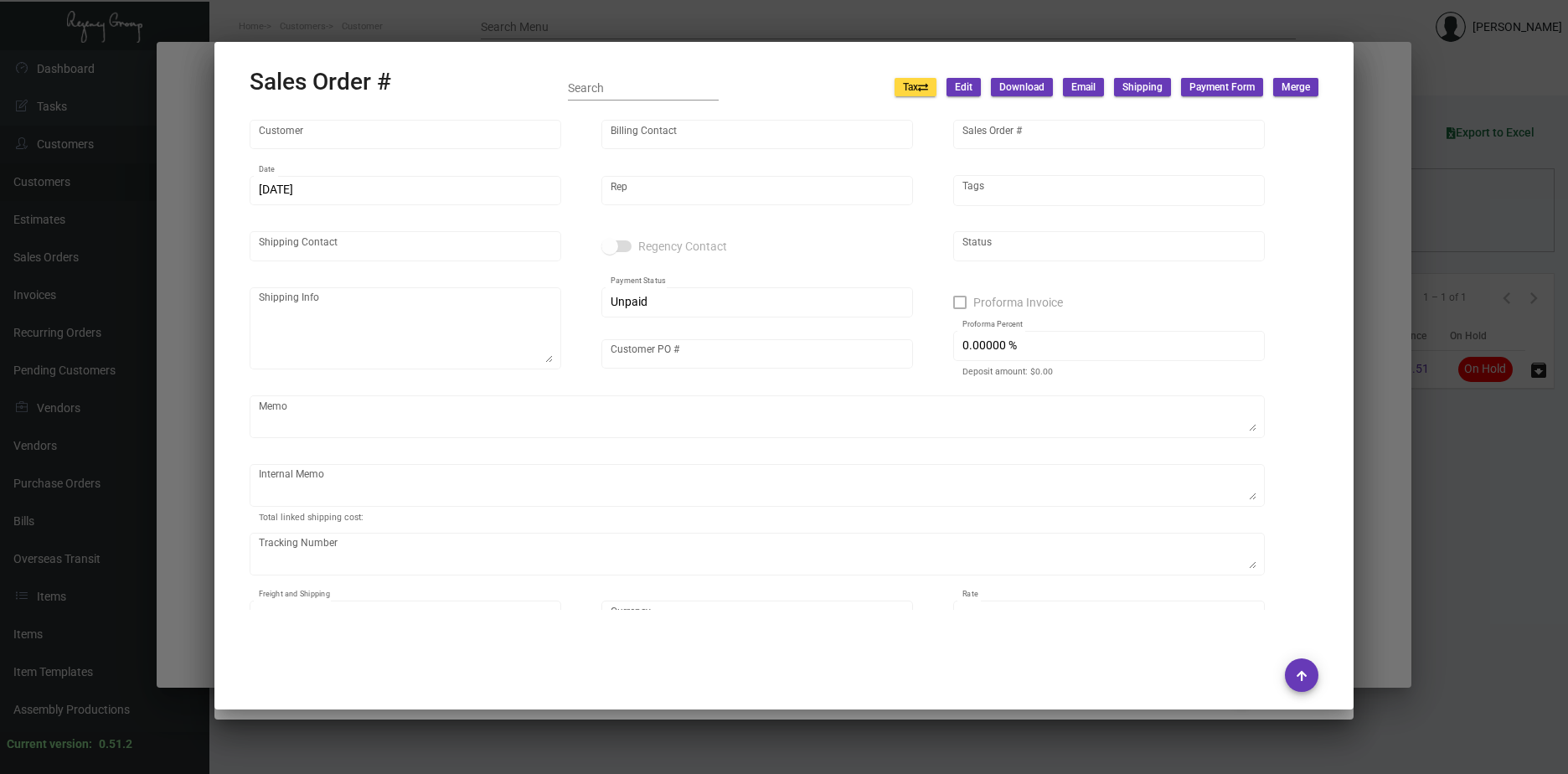
type input "$ 36.98"
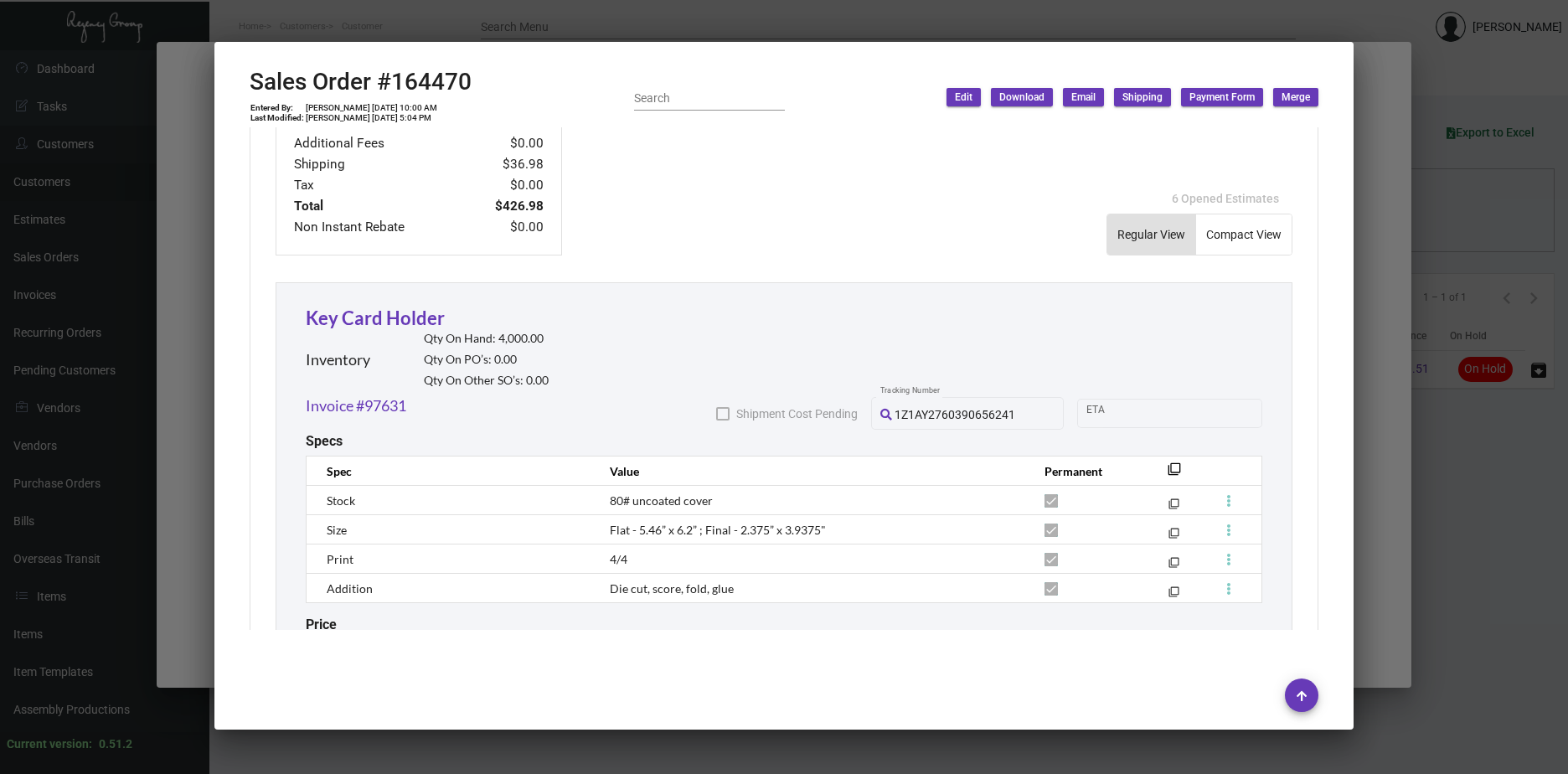
scroll to position [754, 0]
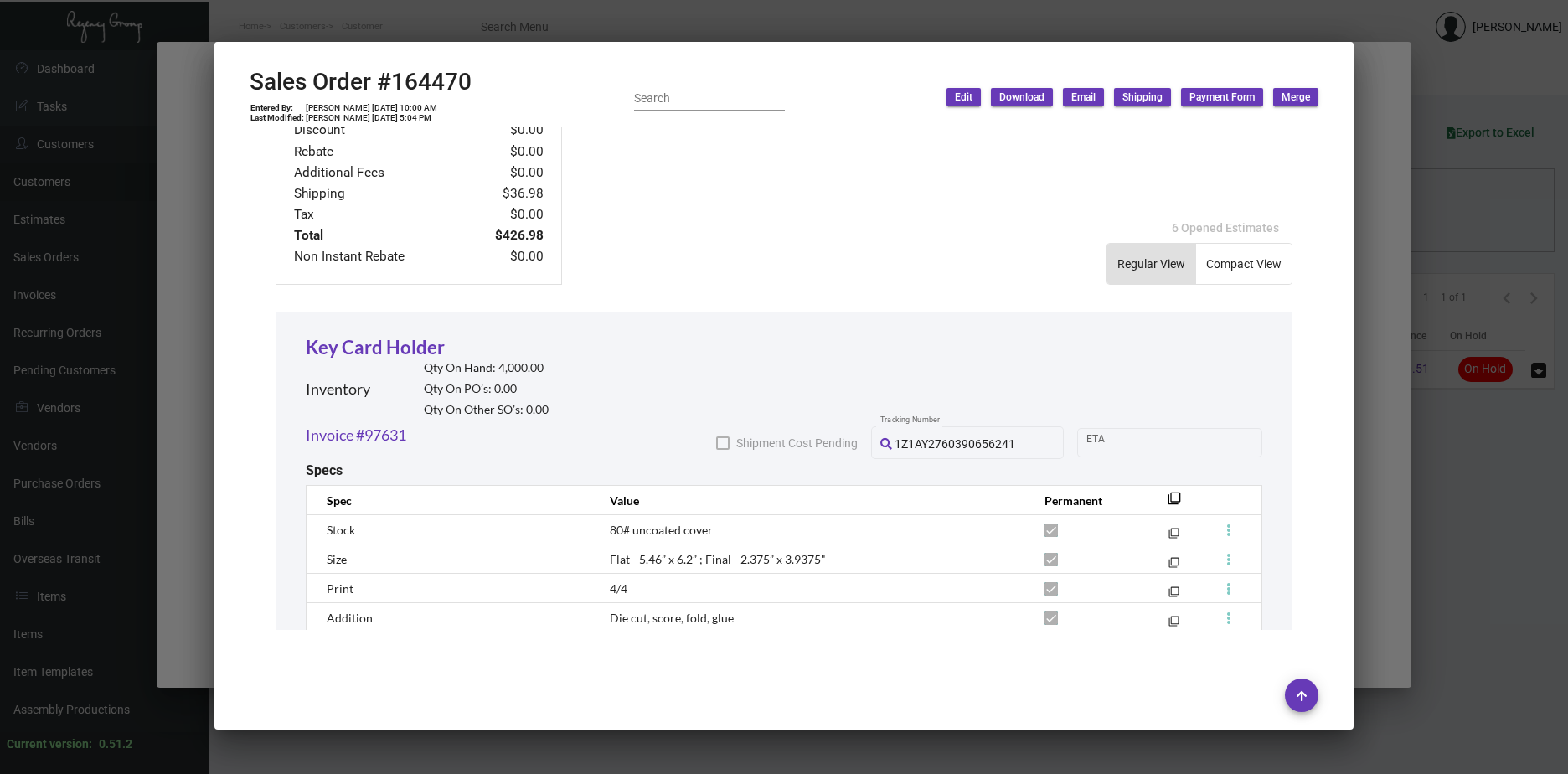
click at [323, 22] on div at bounding box center [784, 387] width 1568 height 774
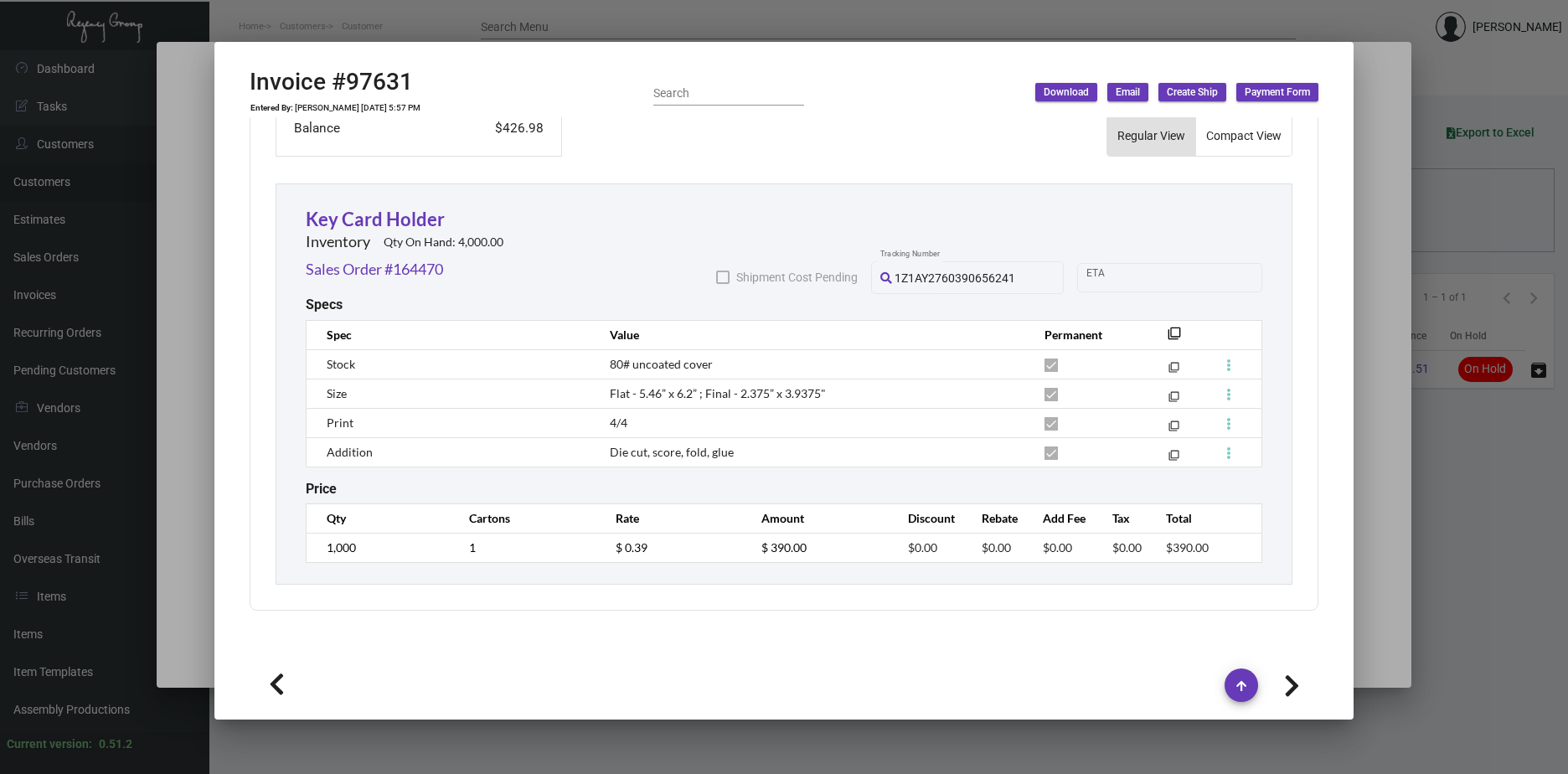
click at [273, 684] on icon at bounding box center [276, 685] width 15 height 26
type input "97025"
type input "[PERSON_NAME] [PERSON_NAME]"
type textarea "The Boxer Boston - [PERSON_NAME] [PERSON_NAME] [STREET_ADDRESS]"
type input "10066735"
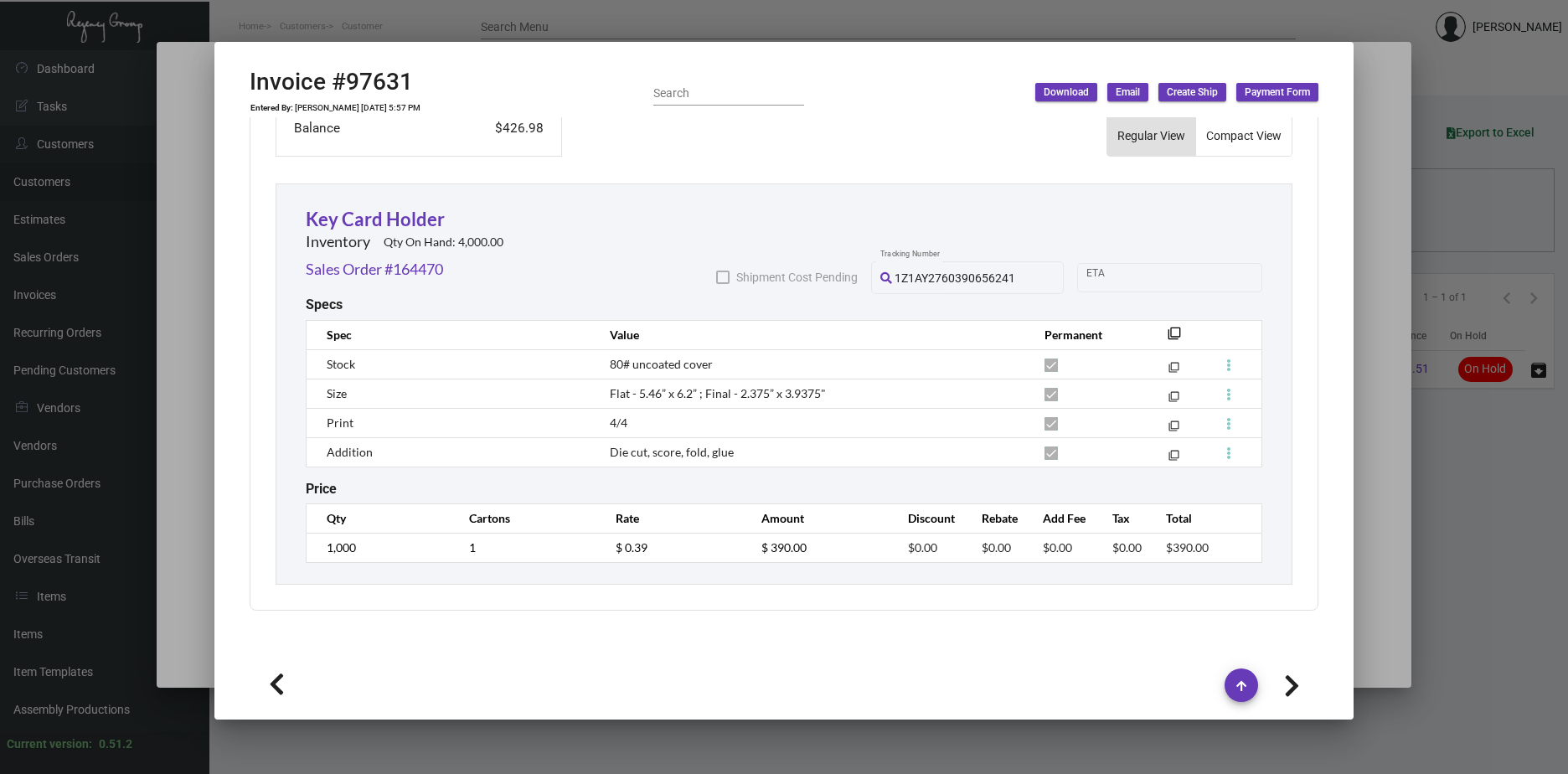
type textarea "S01248 from ODOO 18.48"
type input "$ 48.95"
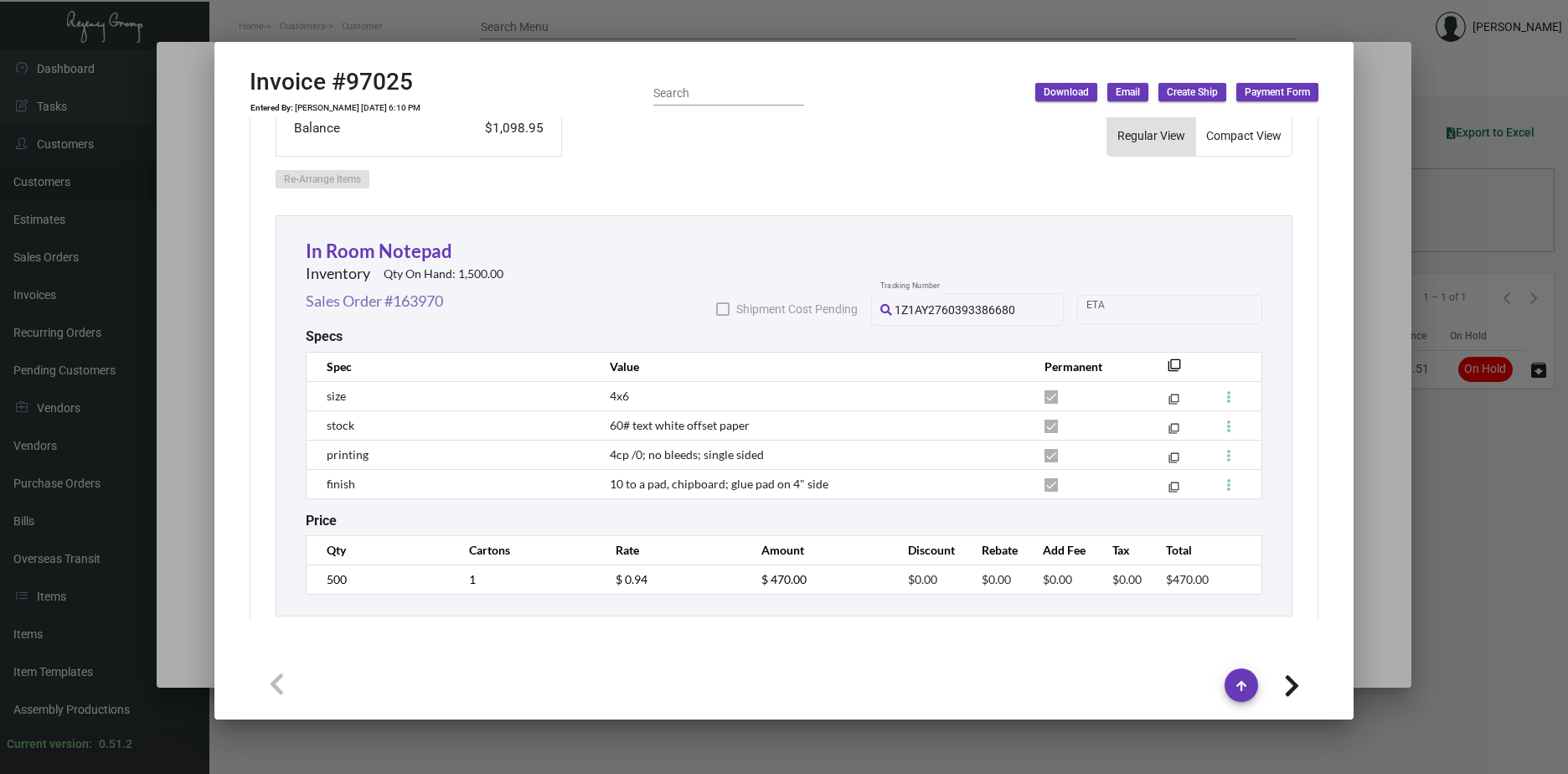
click at [358, 302] on link "Sales Order #163970" at bounding box center [374, 301] width 138 height 23
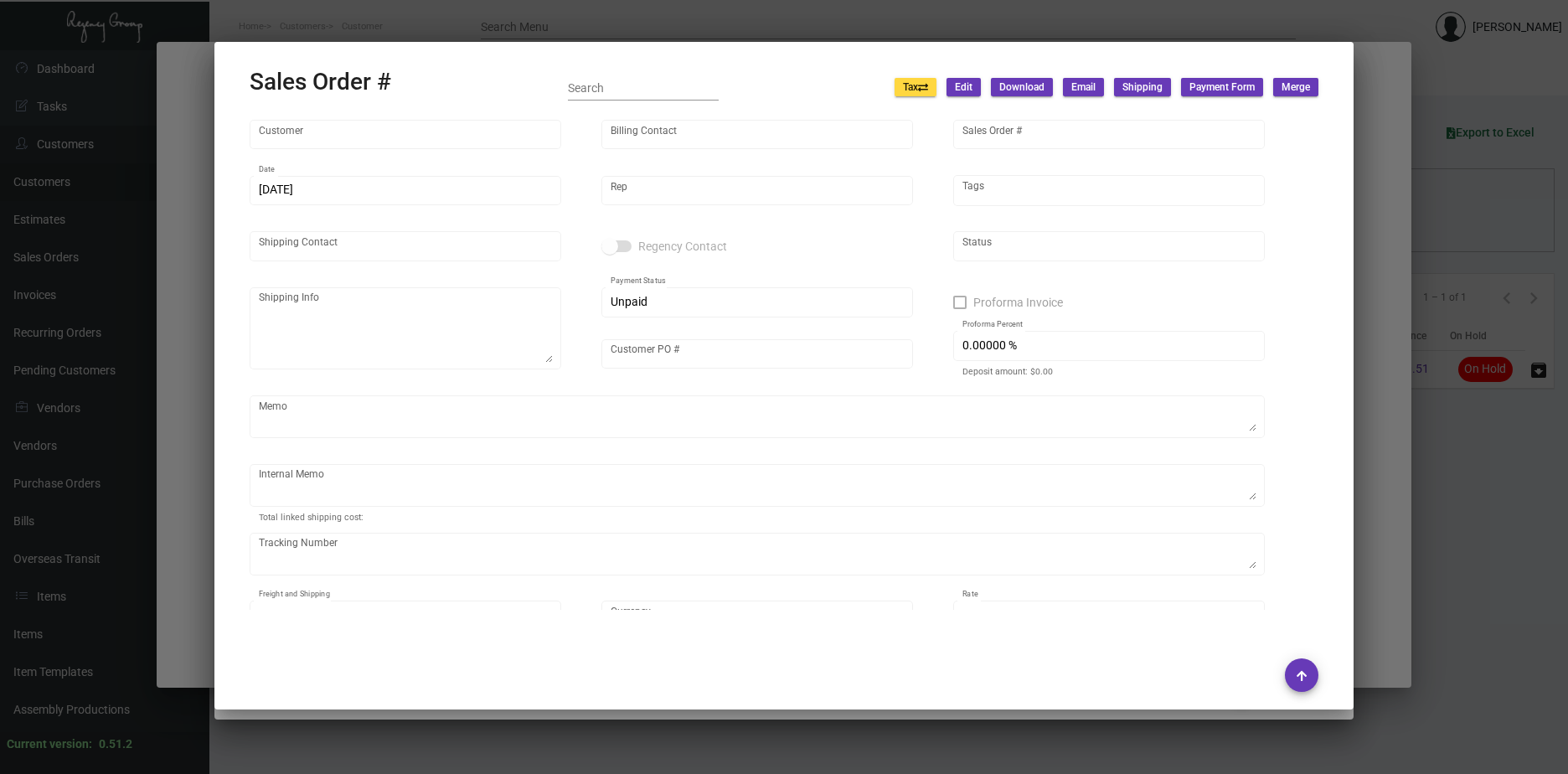
type input "The Boxer Boston"
type input "[PERSON_NAME]"
type input "163970"
type input "[DATE]"
type input "[PERSON_NAME]"
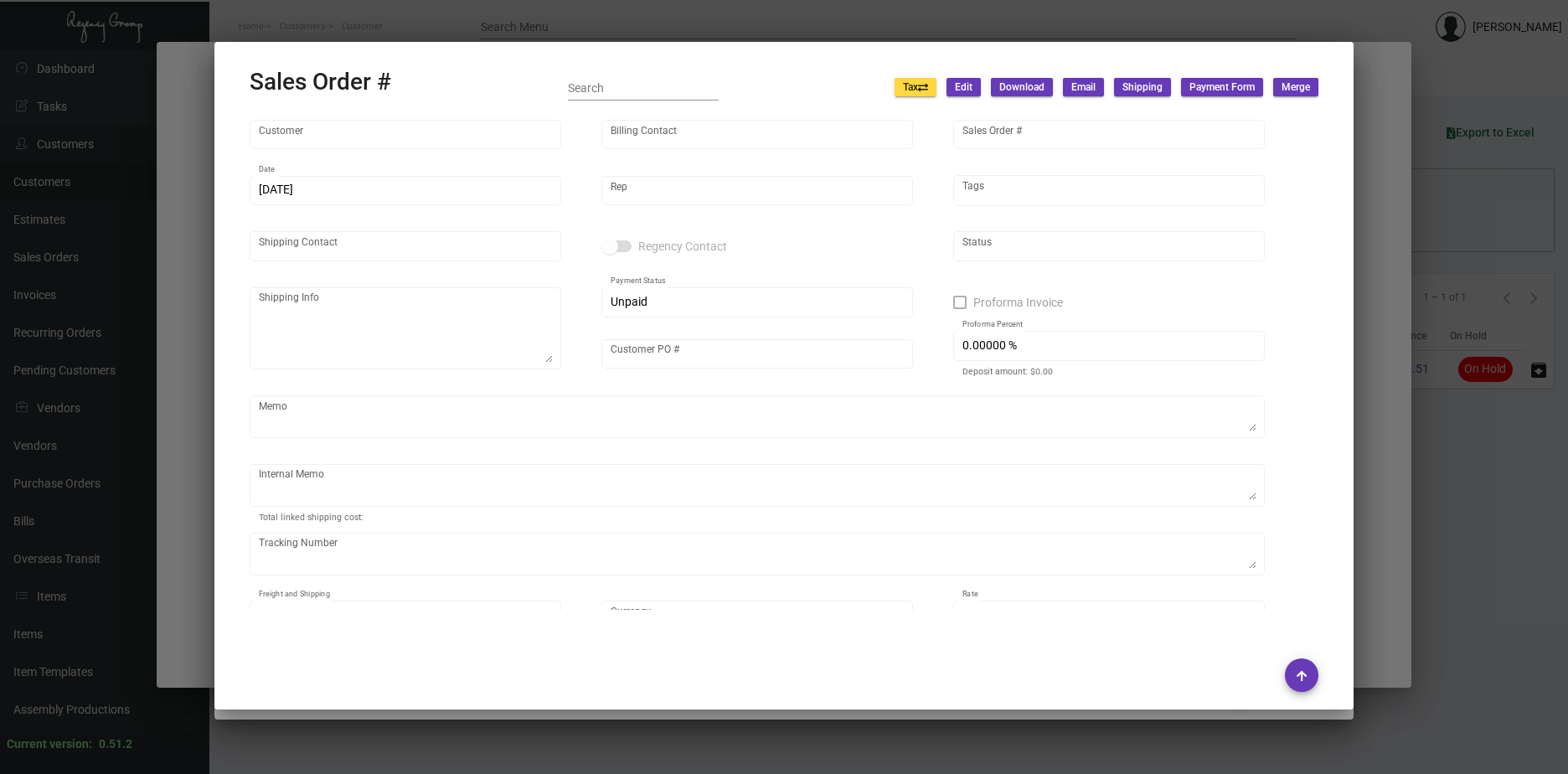
type input "[PERSON_NAME] [PERSON_NAME]"
type textarea "The Boxer Boston - [PERSON_NAME] [PERSON_NAME] [STREET_ADDRESS]"
type input "10066735"
type textarea "S01248 from ODOO 18.48"
type input "United States Dollar $"
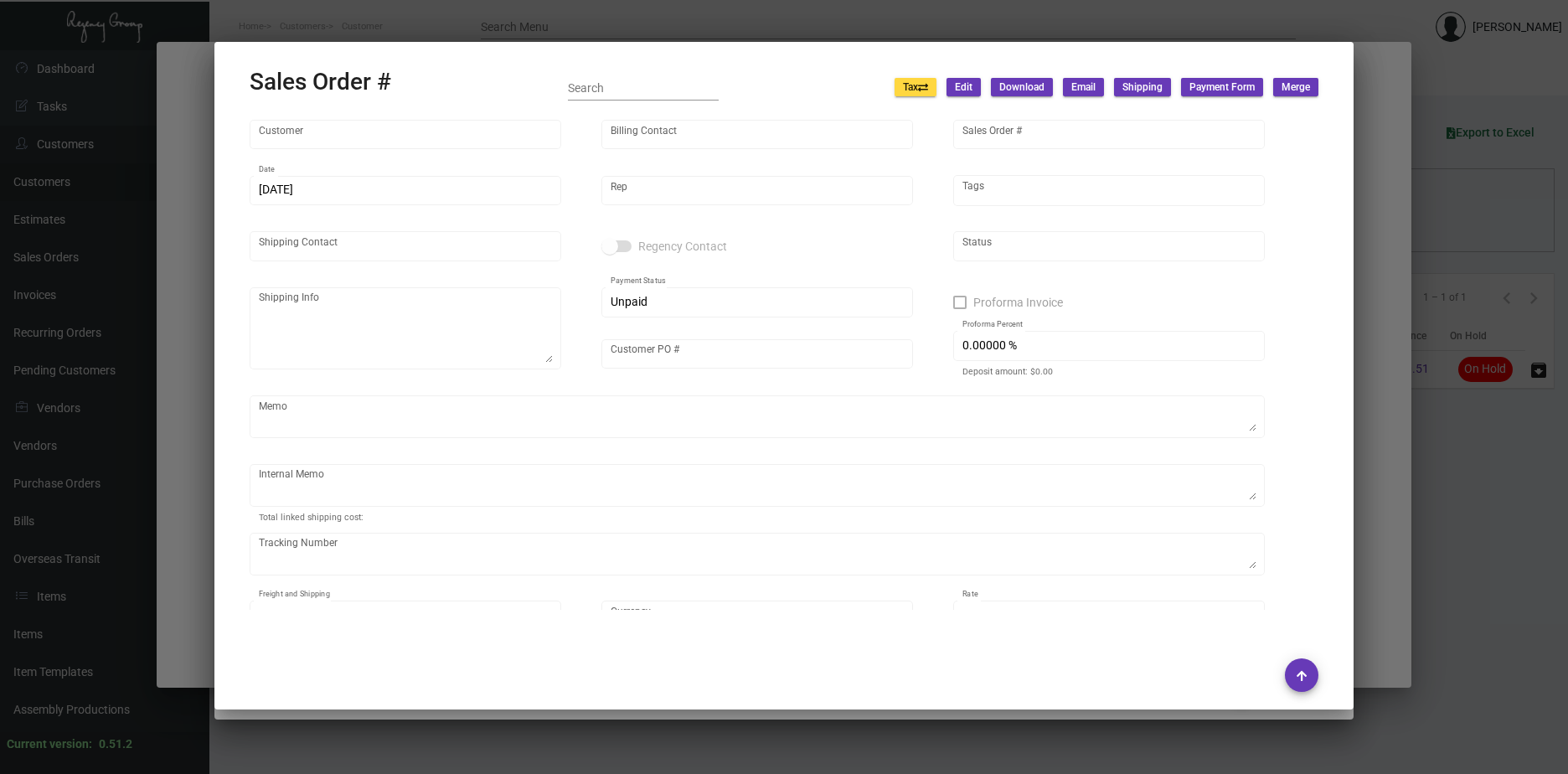
type input "$ 48.95"
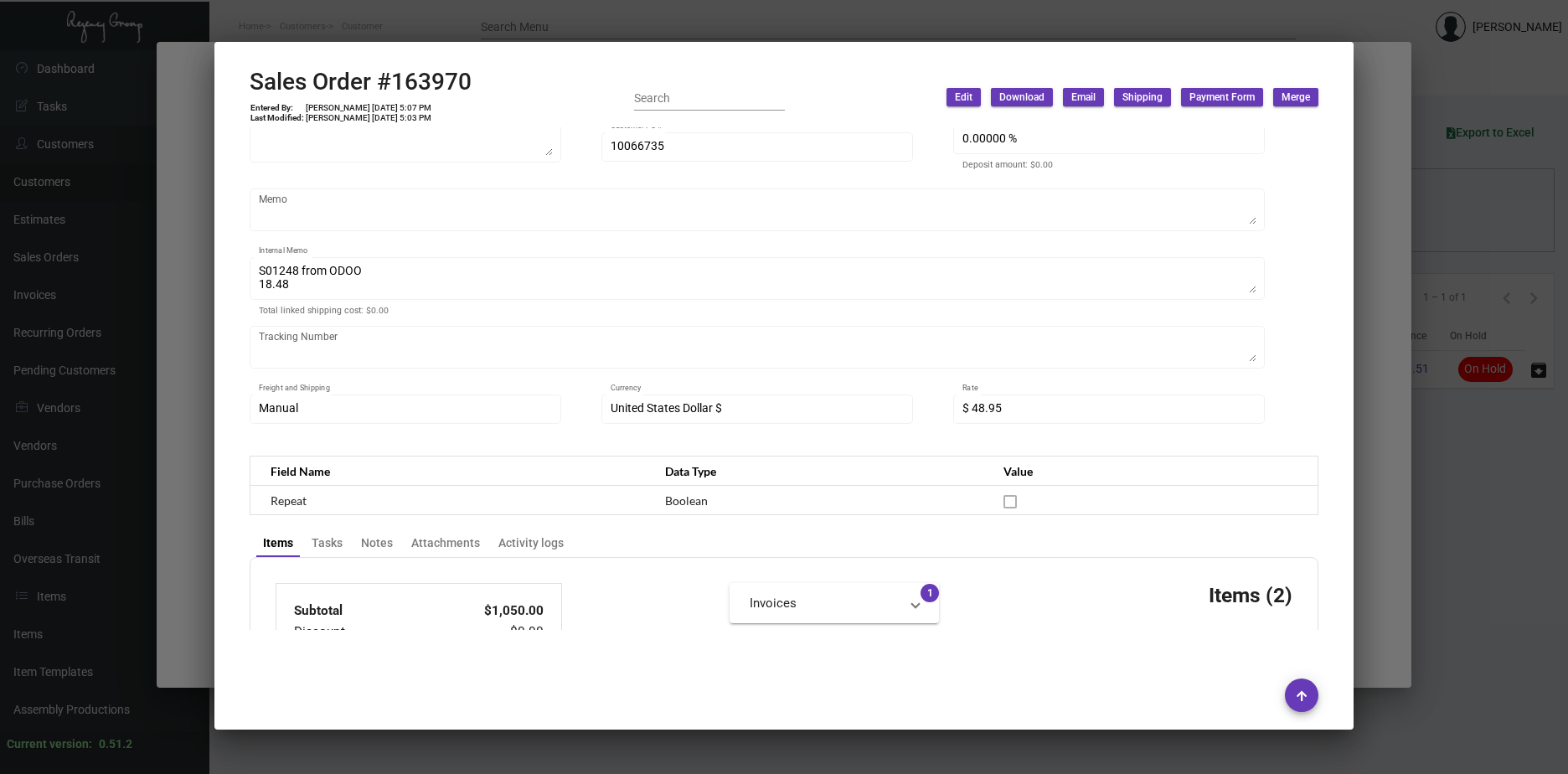
scroll to position [252, 0]
